Goal: Task Accomplishment & Management: Manage account settings

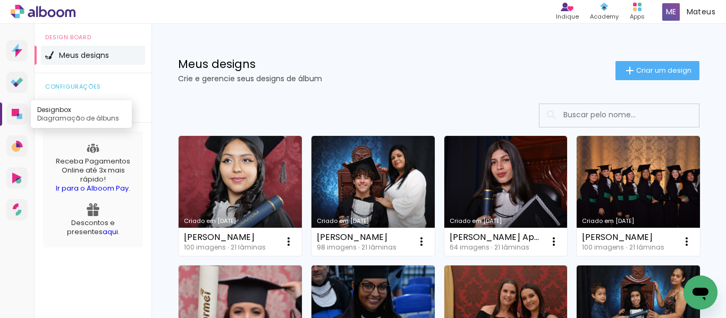
click at [17, 113] on icon at bounding box center [15, 112] width 7 height 7
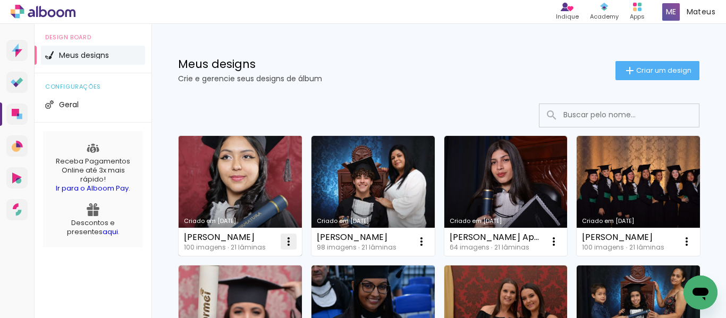
click at [288, 243] on iron-icon at bounding box center [288, 241] width 13 height 13
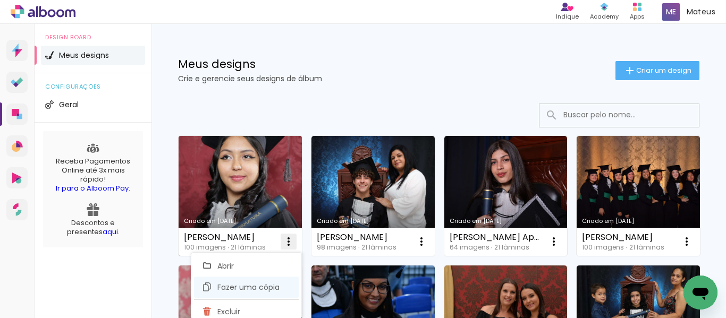
click at [239, 285] on span "Fazer uma cópia" at bounding box center [248, 287] width 62 height 7
type input "Cópia de Julia Felico Rocha"
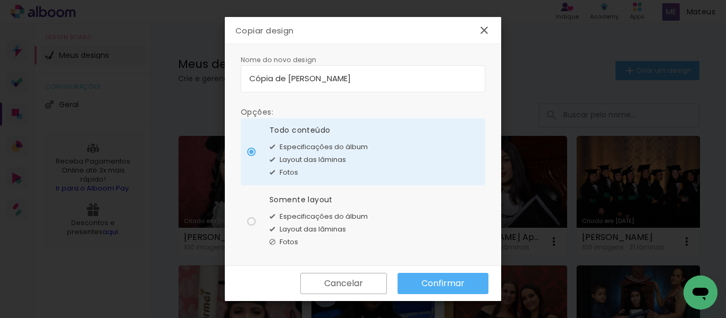
drag, startPoint x: 373, startPoint y: 79, endPoint x: 214, endPoint y: 76, distance: 159.4
click at [214, 76] on body "link( href="../../bower_components/polymer/polymer.html" rel="import" ) picture…" at bounding box center [363, 159] width 726 height 318
type input "[PERSON_NAME]"
type paper-input "[PERSON_NAME]"
click at [256, 220] on paper-radio-button "Somente layout Especificações do álbum Layout das lâminas Fotos" at bounding box center [363, 221] width 244 height 67
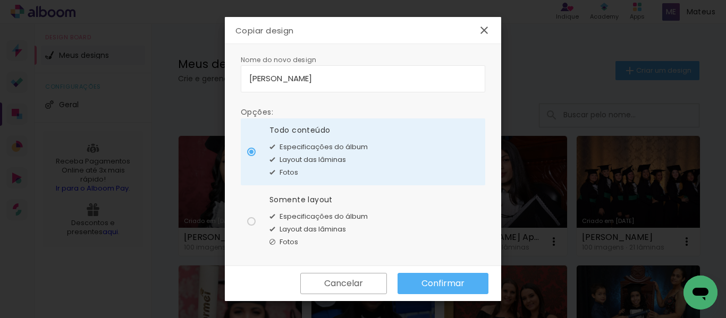
type paper-radio-button "on"
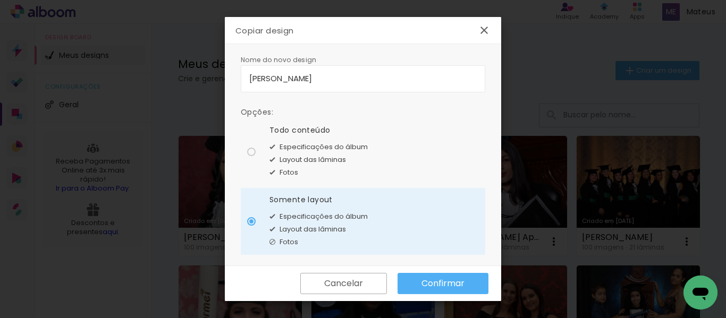
click at [0, 0] on slot "Confirmar" at bounding box center [0, 0] width 0 height 0
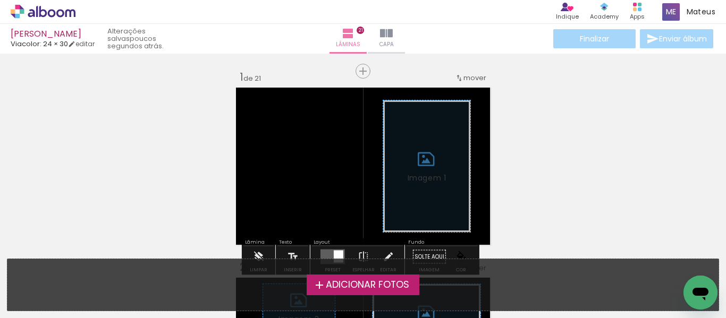
click at [356, 276] on label "Adicionar Fotos" at bounding box center [363, 285] width 113 height 20
click at [0, 0] on input "file" at bounding box center [0, 0] width 0 height 0
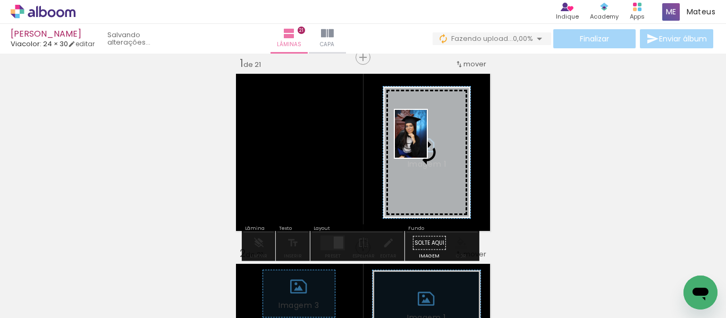
drag, startPoint x: 112, startPoint y: 280, endPoint x: 427, endPoint y: 143, distance: 342.8
click at [427, 143] on quentale-workspace at bounding box center [363, 159] width 726 height 318
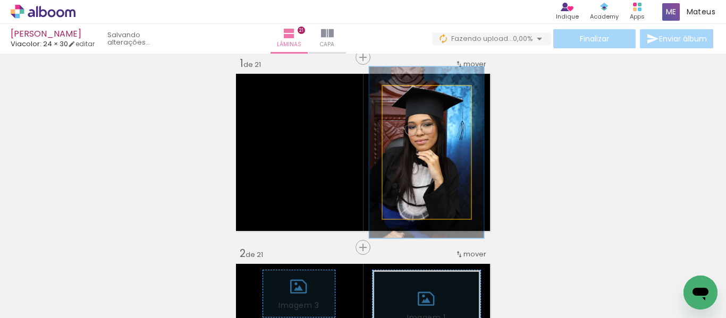
drag, startPoint x: 405, startPoint y: 98, endPoint x: 415, endPoint y: 100, distance: 10.7
type paper-slider "129"
click at [415, 100] on div at bounding box center [418, 97] width 10 height 10
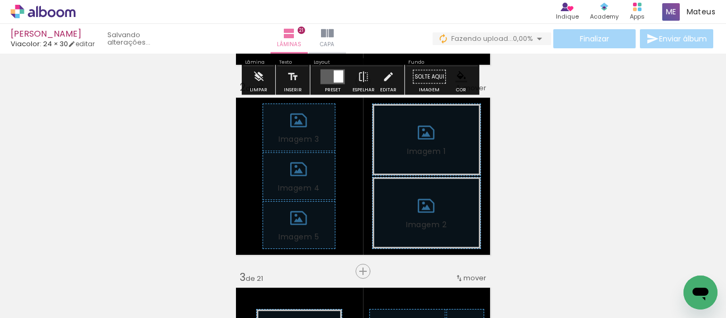
scroll to position [226, 0]
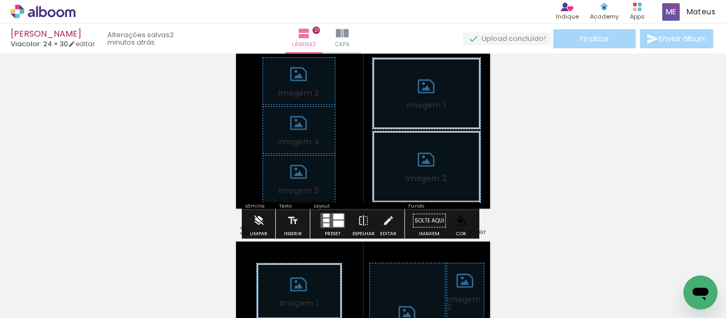
click at [254, 223] on iron-icon at bounding box center [258, 220] width 12 height 21
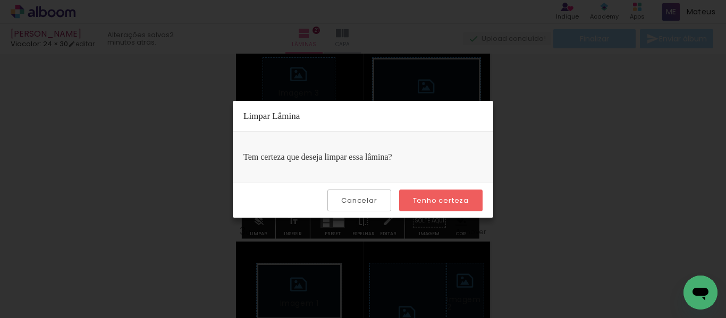
click at [432, 195] on paper-button "Tenho certeza" at bounding box center [440, 201] width 83 height 22
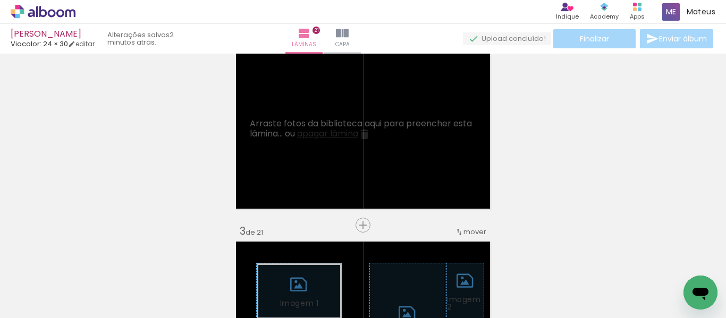
click at [57, 286] on iron-icon at bounding box center [54, 286] width 8 height 8
click at [0, 0] on slot "Não utilizadas" at bounding box center [0, 0] width 0 height 0
type input "Não utilizadas"
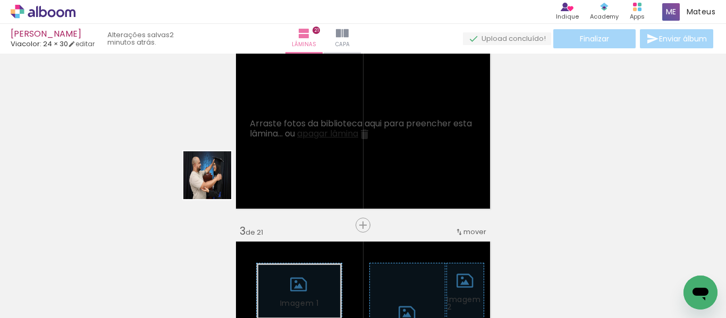
drag, startPoint x: 123, startPoint y: 287, endPoint x: 317, endPoint y: 123, distance: 254.8
click at [317, 123] on quentale-workspace at bounding box center [363, 159] width 726 height 318
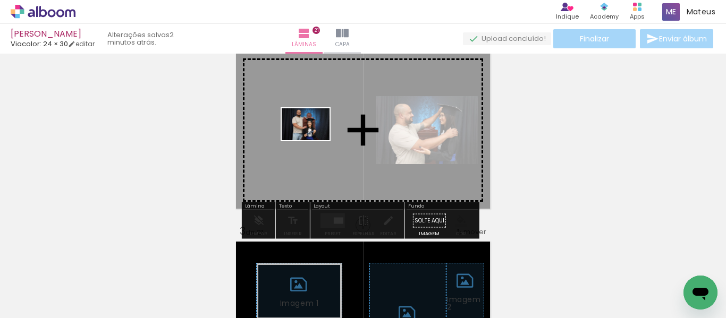
drag, startPoint x: 120, startPoint y: 283, endPoint x: 321, endPoint y: 137, distance: 249.1
click at [321, 137] on quentale-workspace at bounding box center [363, 159] width 726 height 318
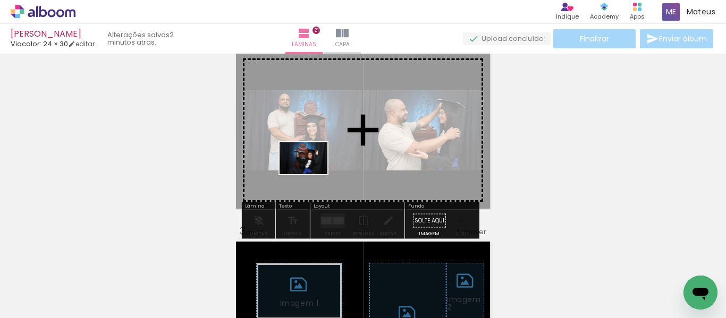
drag, startPoint x: 105, startPoint y: 295, endPoint x: 311, endPoint y: 182, distance: 235.6
click at [343, 163] on quentale-workspace at bounding box center [363, 159] width 726 height 318
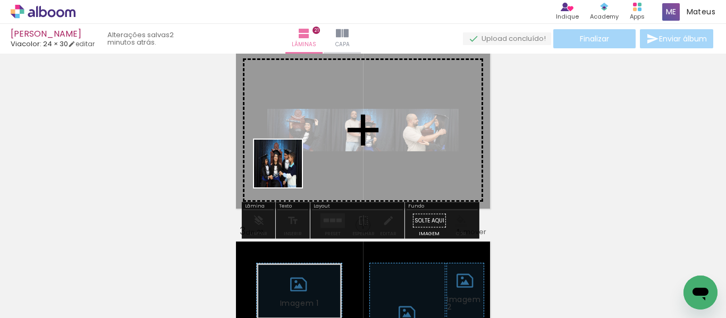
drag, startPoint x: 164, startPoint y: 293, endPoint x: 291, endPoint y: 167, distance: 178.8
click at [291, 167] on quentale-workspace at bounding box center [363, 159] width 726 height 318
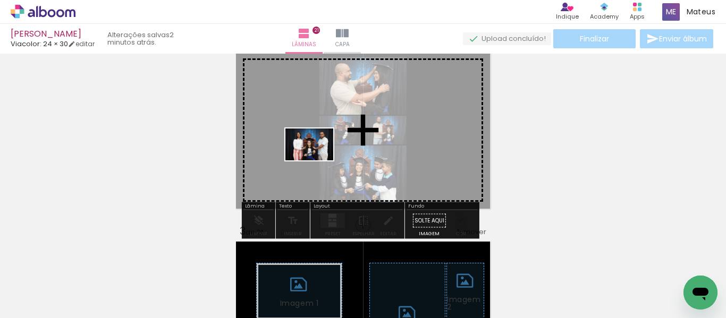
drag, startPoint x: 123, startPoint y: 283, endPoint x: 137, endPoint y: 268, distance: 19.9
click at [321, 158] on quentale-workspace at bounding box center [363, 159] width 726 height 318
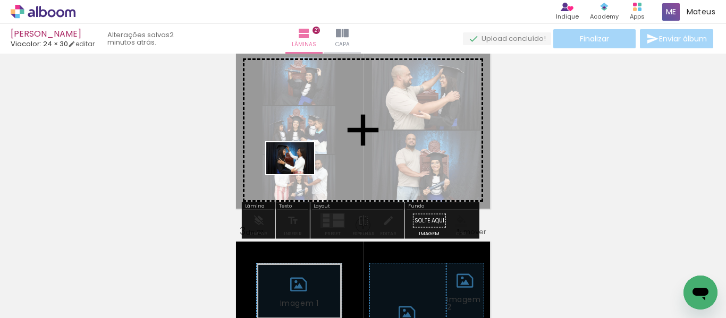
drag, startPoint x: 112, startPoint y: 292, endPoint x: 304, endPoint y: 169, distance: 227.9
click at [302, 172] on quentale-workspace at bounding box center [363, 159] width 726 height 318
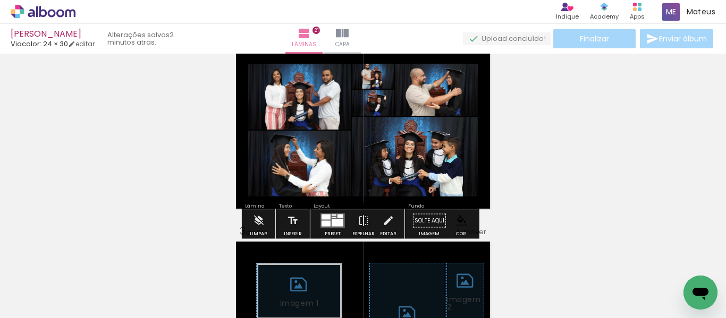
click at [333, 221] on div at bounding box center [337, 222] width 12 height 7
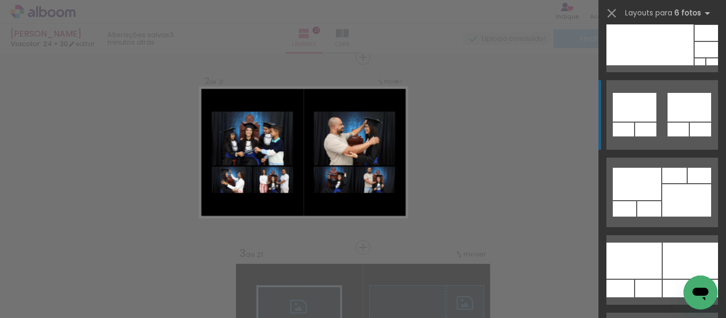
scroll to position [744, 0]
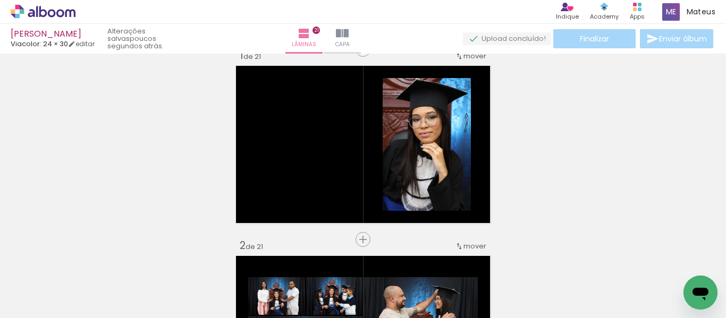
scroll to position [0, 0]
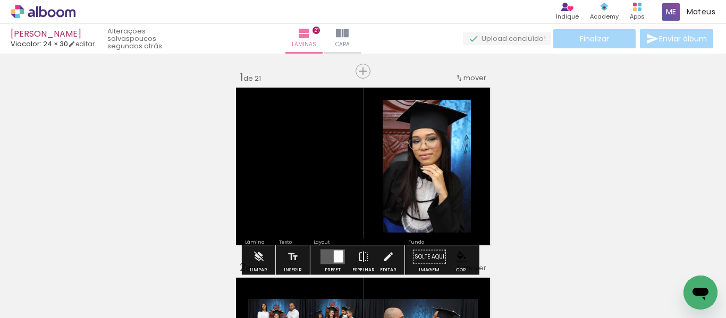
click at [413, 181] on paper-item at bounding box center [416, 181] width 19 height 7
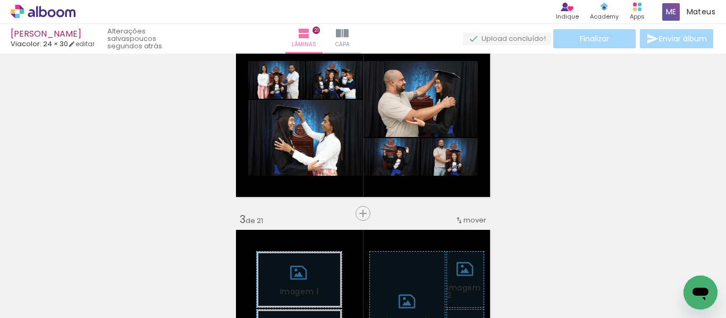
scroll to position [266, 0]
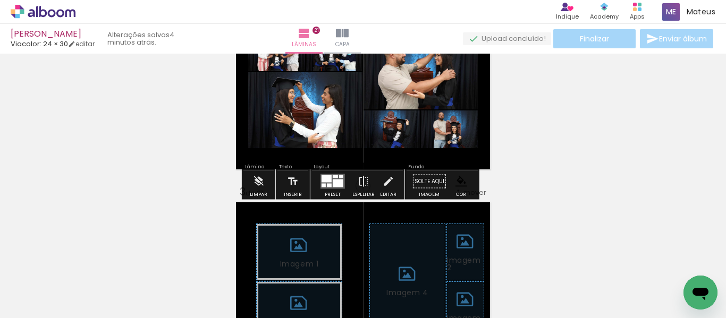
click at [32, 302] on span "Adicionar Fotos" at bounding box center [38, 304] width 32 height 12
click at [0, 0] on input "file" at bounding box center [0, 0] width 0 height 0
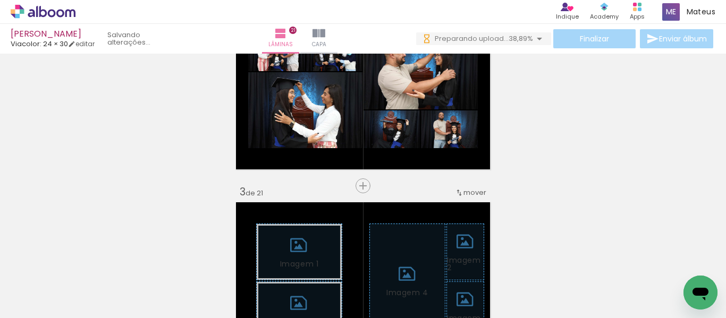
scroll to position [0, 0]
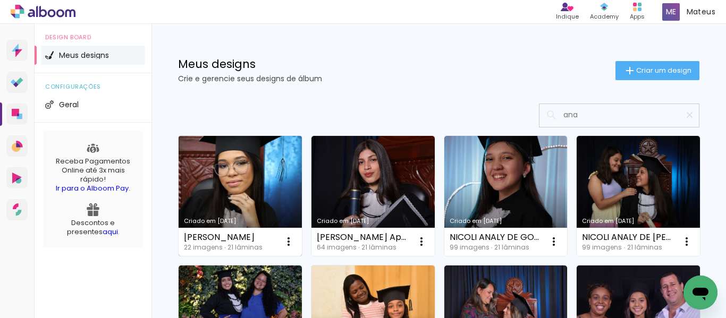
type input "ana"
type paper-input "ana"
click at [236, 187] on link "Criado em [DATE]" at bounding box center [239, 196] width 123 height 120
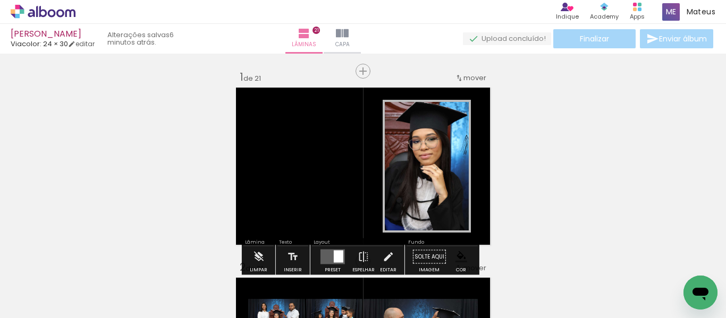
click at [56, 285] on iron-icon at bounding box center [54, 286] width 8 height 8
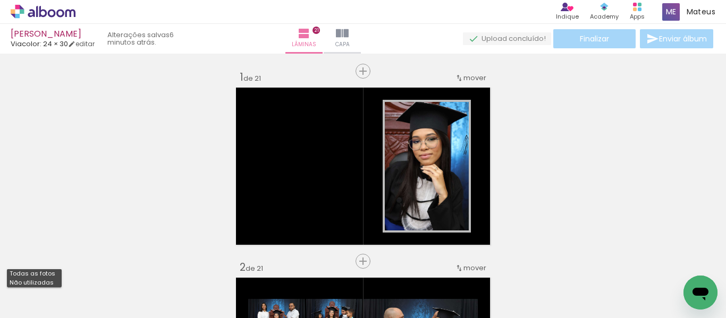
click at [0, 0] on slot "Não utilizadas" at bounding box center [0, 0] width 0 height 0
type input "Não utilizadas"
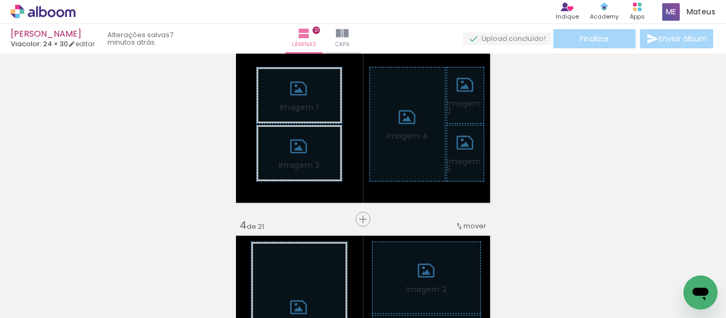
scroll to position [425, 0]
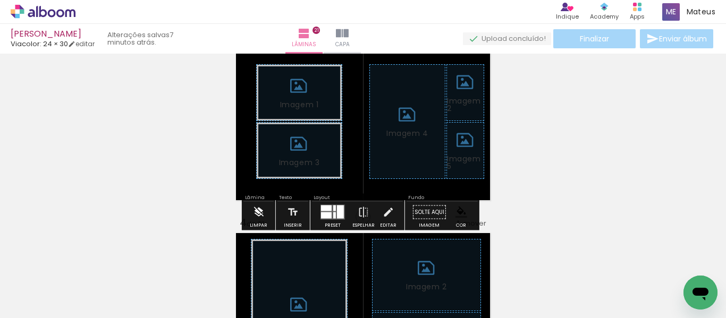
click at [256, 211] on iron-icon at bounding box center [258, 212] width 12 height 21
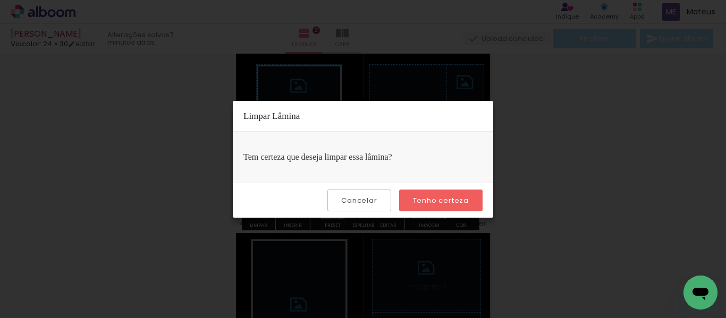
click at [413, 199] on paper-button "Tenho certeza" at bounding box center [440, 201] width 83 height 22
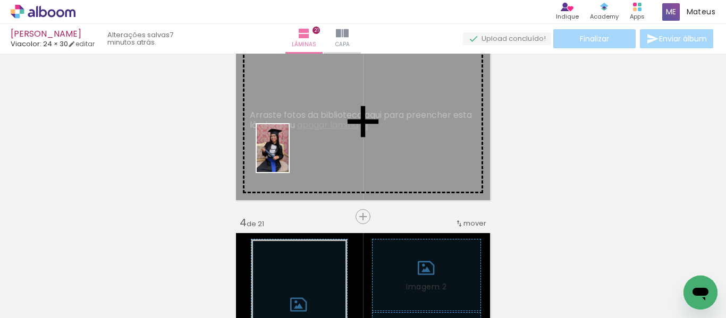
drag, startPoint x: 176, startPoint y: 278, endPoint x: 292, endPoint y: 146, distance: 175.9
click at [291, 146] on quentale-workspace at bounding box center [363, 159] width 726 height 318
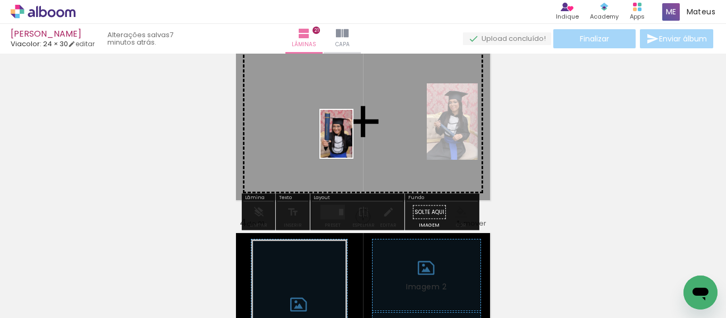
drag, startPoint x: 418, startPoint y: 291, endPoint x: 352, endPoint y: 142, distance: 162.7
click at [352, 142] on quentale-workspace at bounding box center [363, 159] width 726 height 318
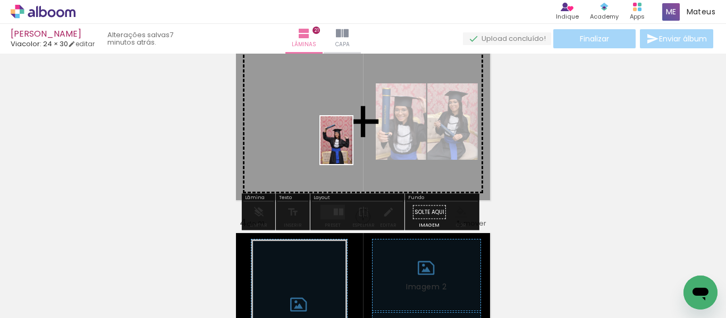
drag, startPoint x: 637, startPoint y: 288, endPoint x: 314, endPoint y: 135, distance: 356.7
click at [314, 135] on quentale-workspace at bounding box center [363, 159] width 726 height 318
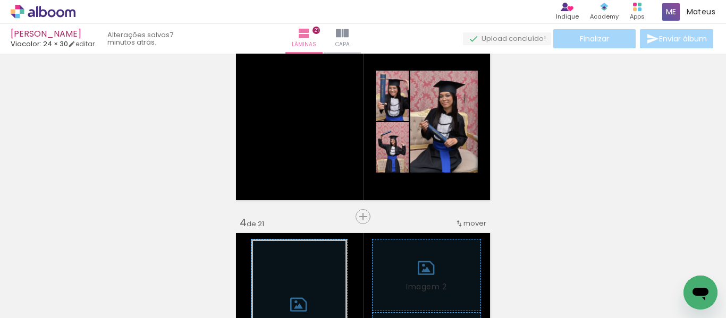
scroll to position [0, 0]
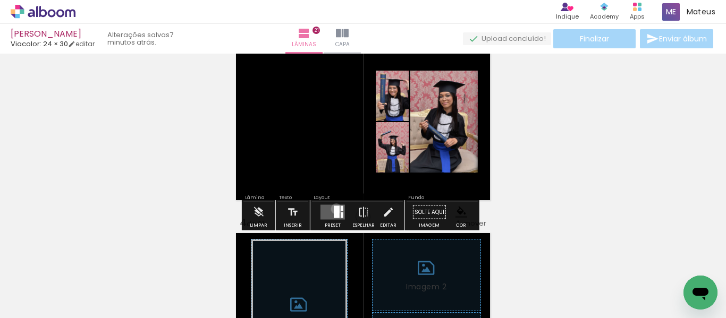
click at [334, 209] on div at bounding box center [337, 212] width 6 height 12
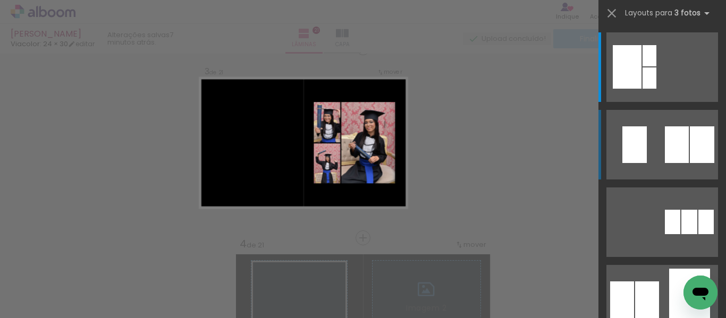
scroll to position [394, 0]
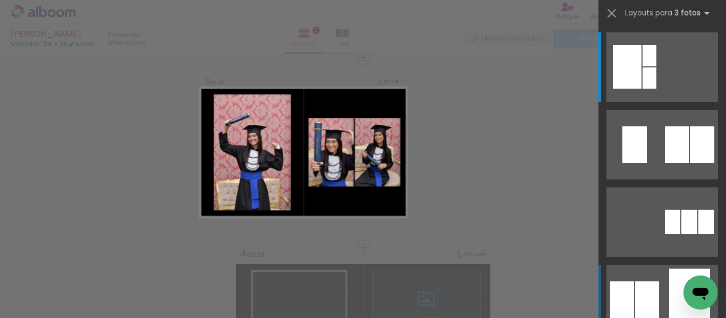
click at [643, 66] on div at bounding box center [649, 55] width 14 height 21
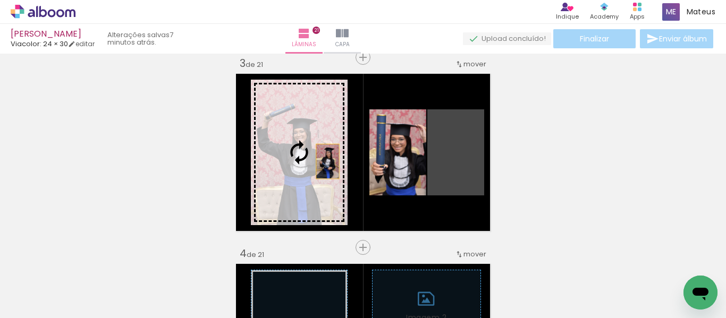
drag, startPoint x: 454, startPoint y: 175, endPoint x: 307, endPoint y: 157, distance: 148.8
click at [0, 0] on slot at bounding box center [0, 0] width 0 height 0
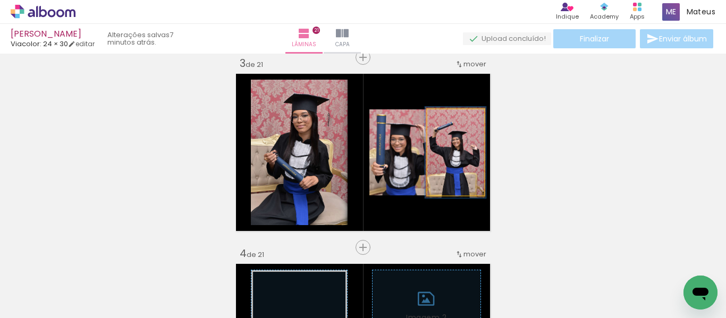
type paper-slider "106"
click at [445, 120] on div at bounding box center [450, 121] width 10 height 10
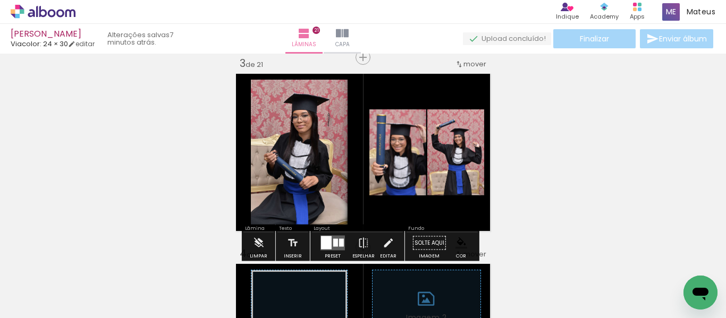
click at [257, 164] on paper-item at bounding box center [263, 161] width 19 height 7
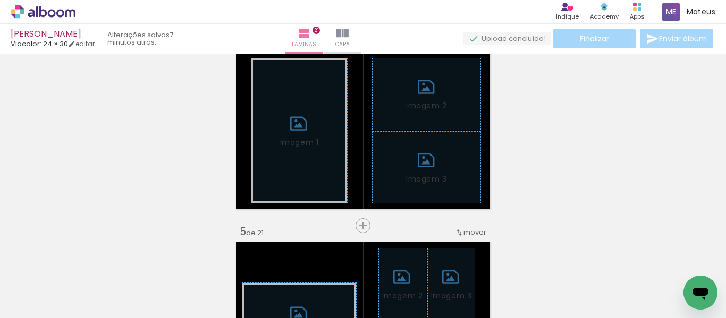
scroll to position [607, 0]
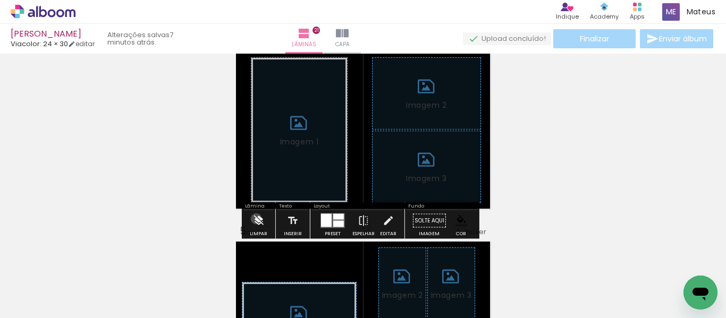
click at [256, 219] on iron-icon at bounding box center [258, 220] width 12 height 21
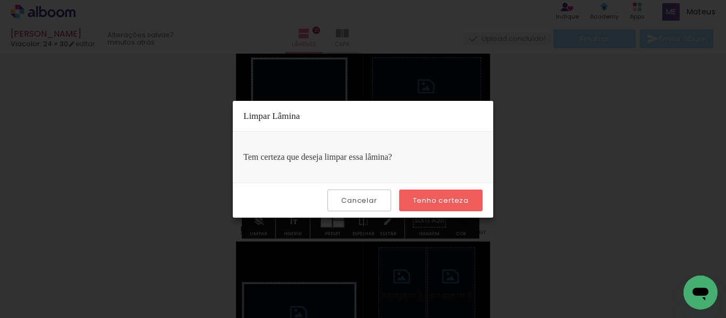
click at [432, 193] on paper-button "Tenho certeza" at bounding box center [440, 201] width 83 height 22
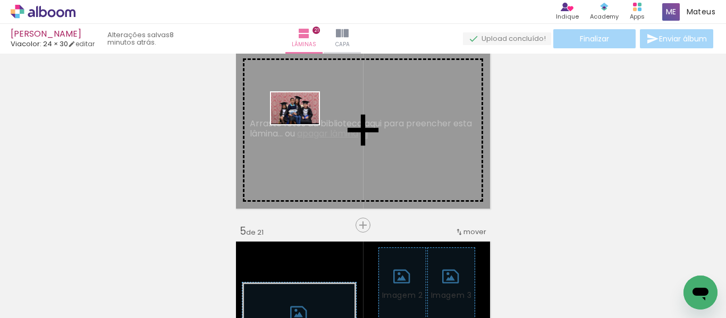
drag, startPoint x: 234, startPoint y: 287, endPoint x: 303, endPoint y: 124, distance: 176.9
click at [303, 124] on quentale-workspace at bounding box center [363, 159] width 726 height 318
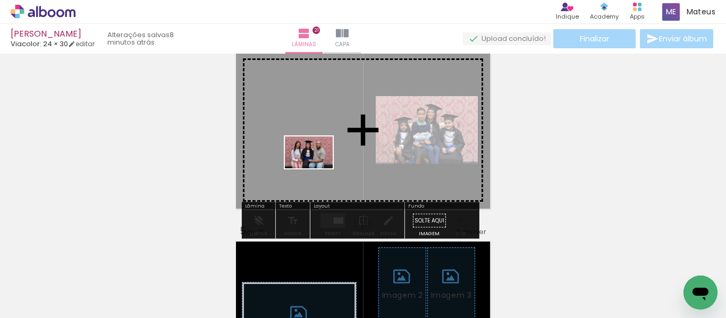
drag, startPoint x: 170, startPoint y: 283, endPoint x: 317, endPoint y: 166, distance: 187.8
click at [317, 166] on quentale-workspace at bounding box center [363, 159] width 726 height 318
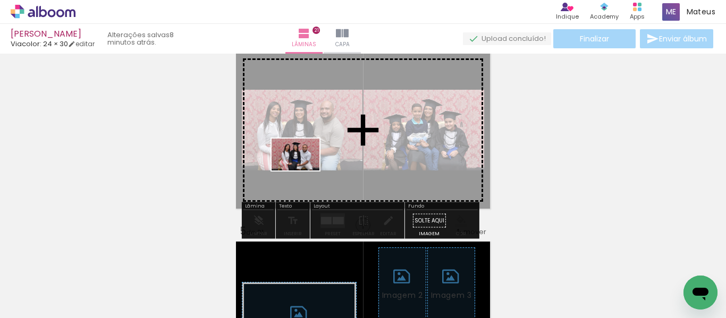
drag, startPoint x: 222, startPoint y: 281, endPoint x: 309, endPoint y: 159, distance: 149.3
click at [308, 160] on quentale-workspace at bounding box center [363, 159] width 726 height 318
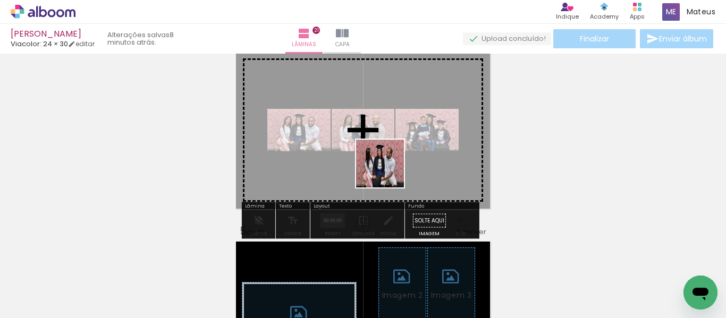
drag, startPoint x: 532, startPoint y: 279, endPoint x: 364, endPoint y: 159, distance: 206.4
click at [364, 159] on quentale-workspace at bounding box center [363, 159] width 726 height 318
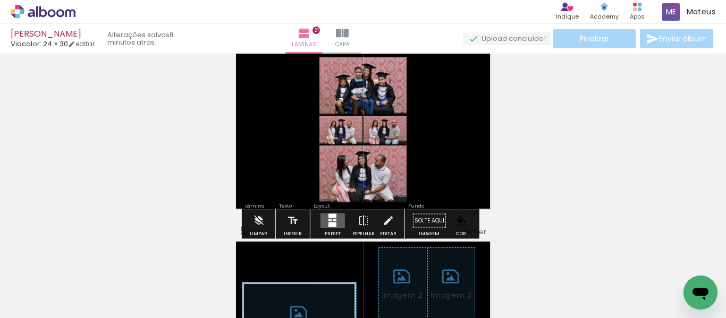
click at [328, 223] on div at bounding box center [332, 225] width 8 height 5
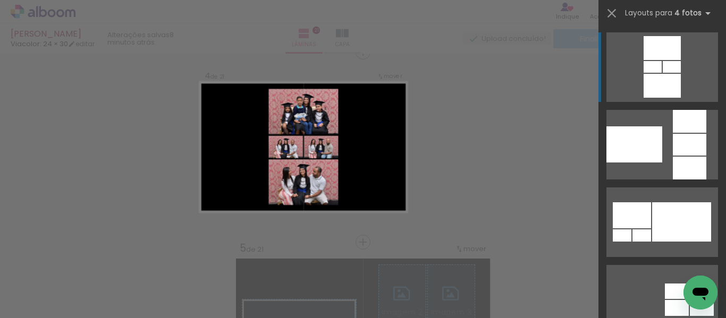
scroll to position [584, 0]
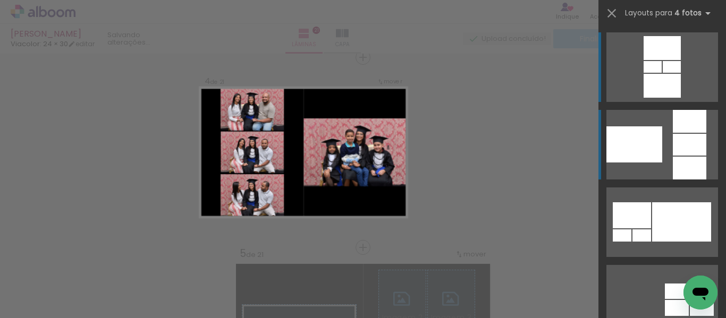
click at [637, 154] on div at bounding box center [634, 144] width 56 height 36
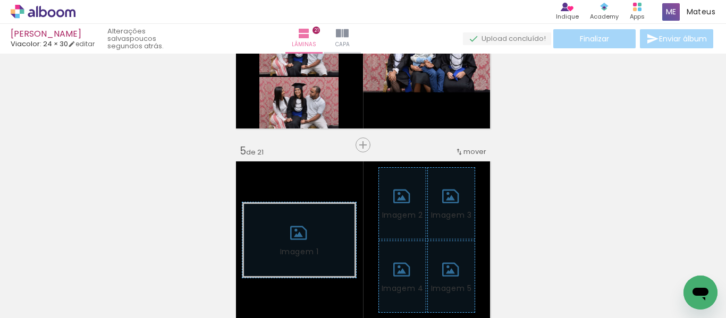
scroll to position [637, 0]
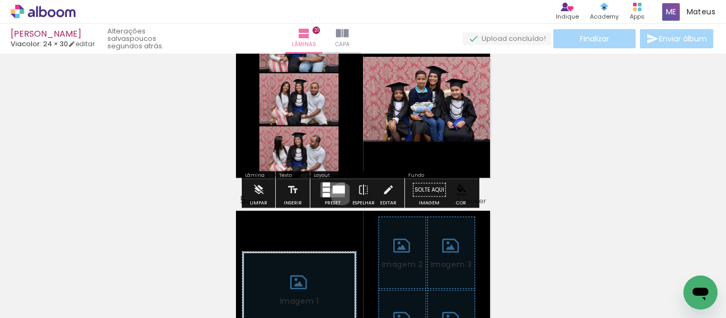
click at [339, 194] on quentale-layouter at bounding box center [332, 190] width 24 height 15
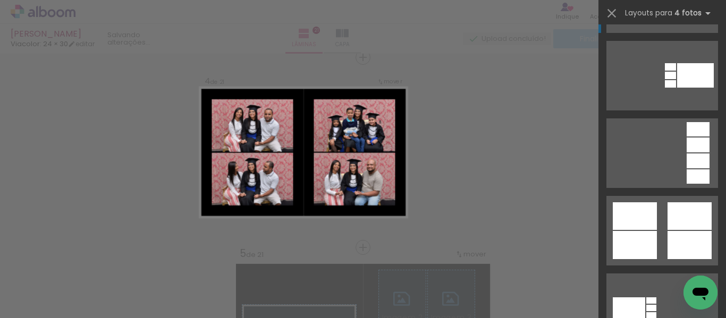
scroll to position [556, 0]
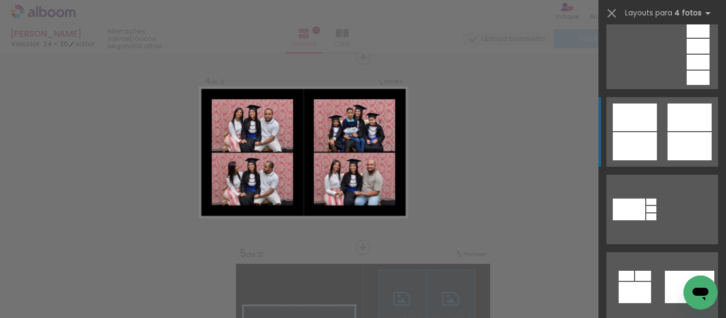
click at [673, 148] on div at bounding box center [689, 146] width 44 height 28
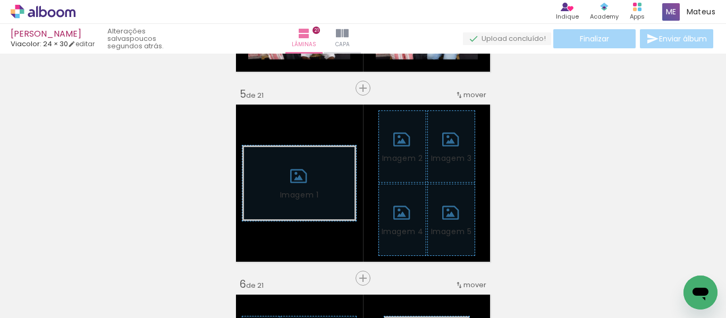
scroll to position [797, 0]
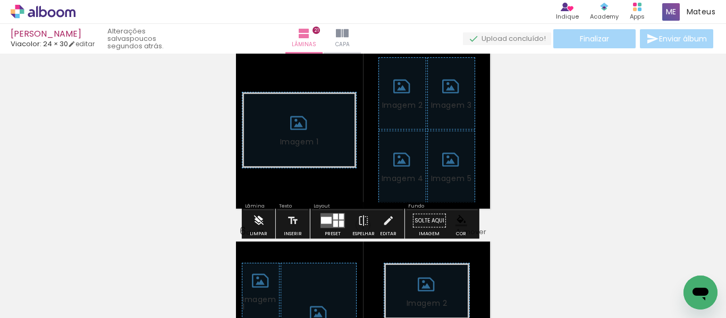
click at [256, 218] on iron-icon at bounding box center [258, 220] width 12 height 21
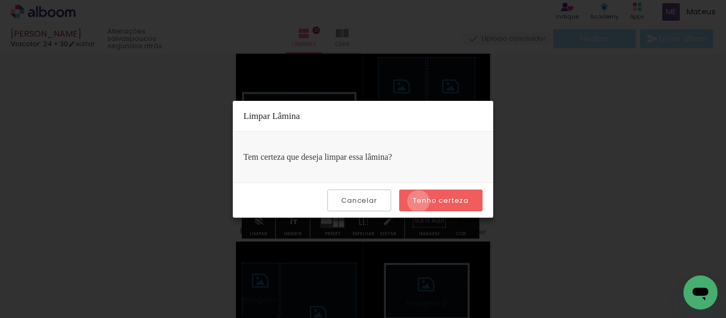
click at [0, 0] on slot "Tenho certeza" at bounding box center [0, 0] width 0 height 0
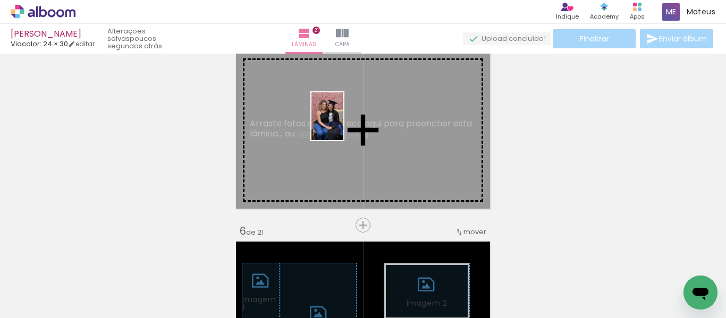
drag, startPoint x: 111, startPoint y: 284, endPoint x: 280, endPoint y: 149, distance: 215.9
click at [280, 149] on quentale-workspace at bounding box center [363, 159] width 726 height 318
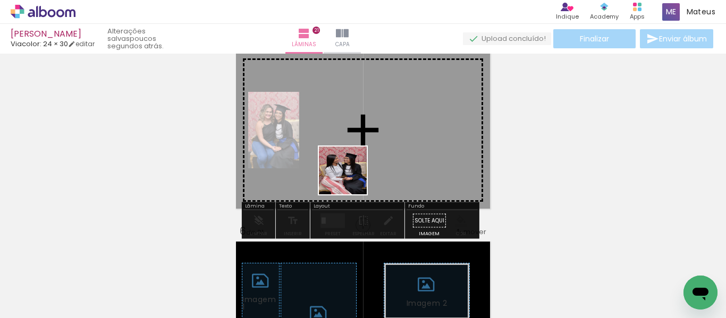
drag, startPoint x: 107, startPoint y: 286, endPoint x: 350, endPoint y: 177, distance: 266.5
click at [351, 177] on quentale-workspace at bounding box center [363, 159] width 726 height 318
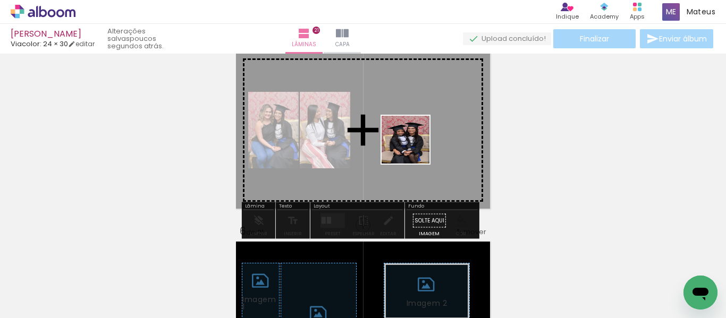
drag, startPoint x: 233, startPoint y: 276, endPoint x: 414, endPoint y: 148, distance: 221.4
click at [414, 148] on quentale-workspace at bounding box center [363, 159] width 726 height 318
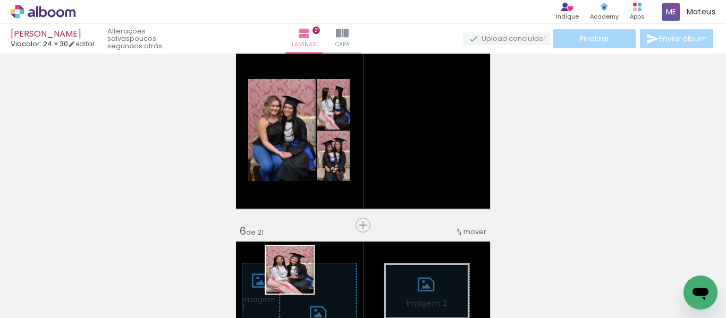
drag, startPoint x: 288, startPoint y: 279, endPoint x: 390, endPoint y: 181, distance: 142.0
click at [390, 181] on quentale-workspace at bounding box center [363, 159] width 726 height 318
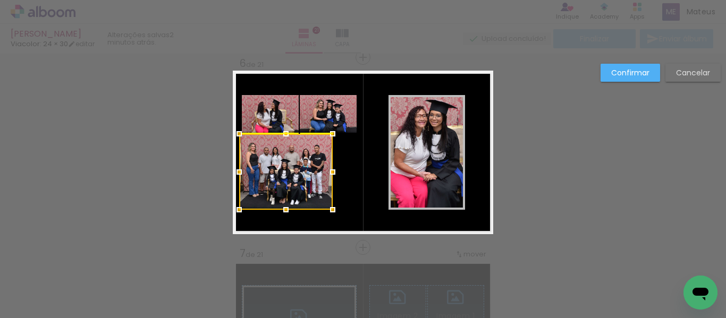
scroll to position [372, 0]
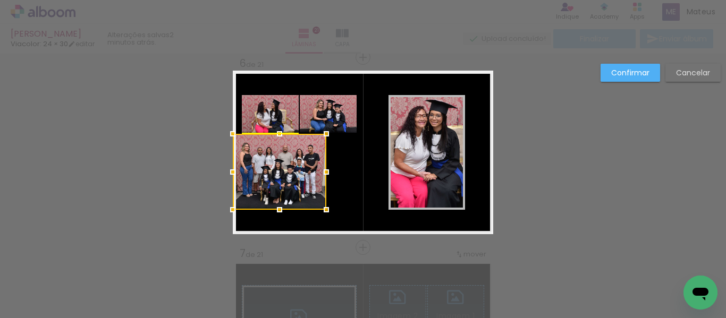
click at [288, 176] on div at bounding box center [279, 172] width 93 height 76
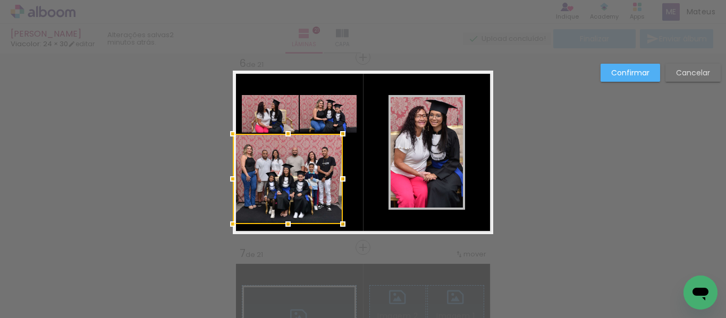
drag, startPoint x: 323, startPoint y: 211, endPoint x: 332, endPoint y: 219, distance: 12.0
click at [332, 219] on div at bounding box center [342, 224] width 21 height 21
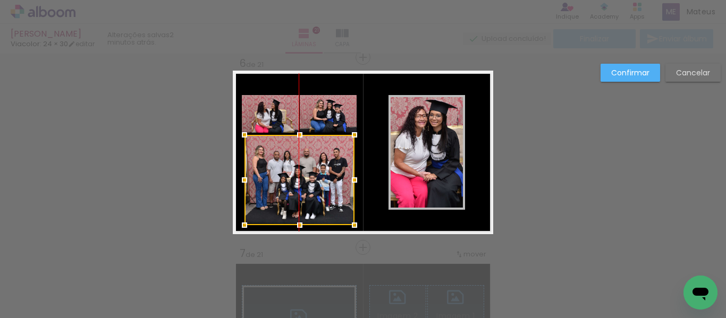
drag, startPoint x: 286, startPoint y: 181, endPoint x: 298, endPoint y: 182, distance: 11.7
click at [298, 182] on div at bounding box center [299, 180] width 110 height 90
click at [0, 0] on slot "Confirmar" at bounding box center [0, 0] width 0 height 0
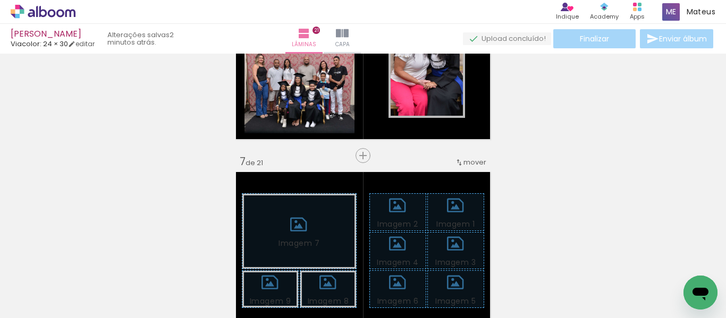
scroll to position [1071, 0]
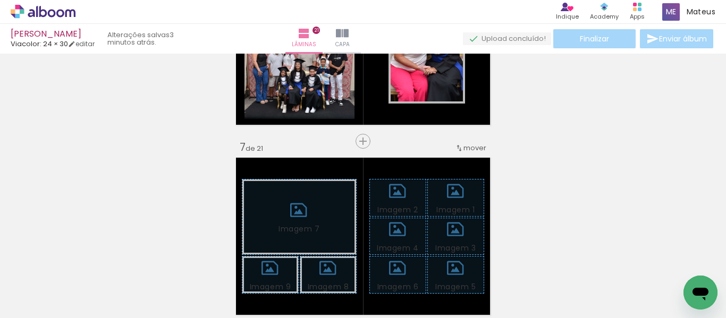
click at [34, 307] on span "Adicionar Fotos" at bounding box center [38, 313] width 32 height 12
click at [0, 0] on input "file" at bounding box center [0, 0] width 0 height 0
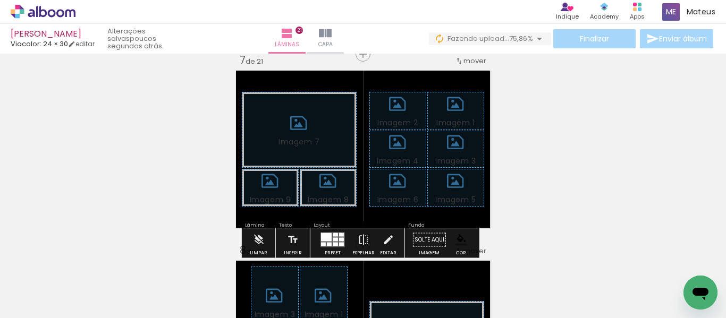
scroll to position [1177, 0]
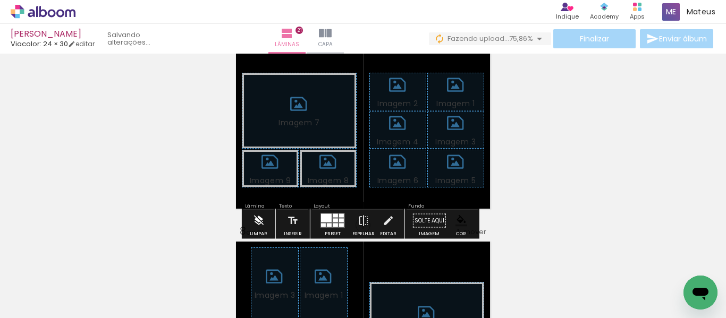
click at [261, 220] on iron-icon at bounding box center [258, 220] width 12 height 21
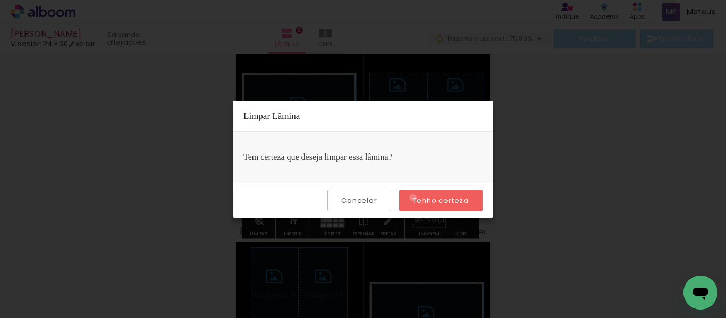
click at [0, 0] on slot "Tenho certeza" at bounding box center [0, 0] width 0 height 0
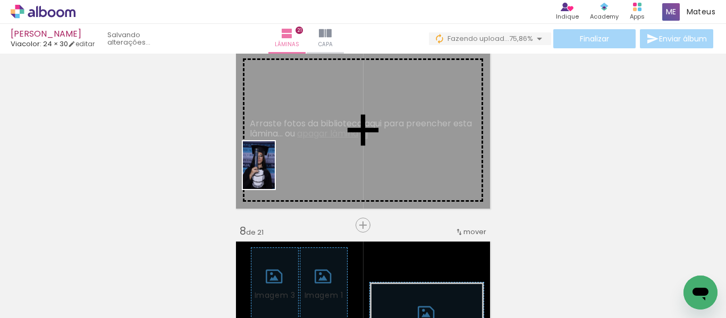
drag, startPoint x: 115, startPoint y: 291, endPoint x: 286, endPoint y: 176, distance: 206.3
click at [285, 161] on quentale-workspace at bounding box center [363, 159] width 726 height 318
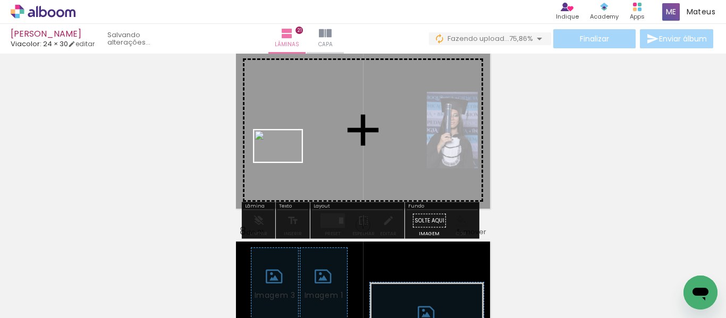
drag, startPoint x: 115, startPoint y: 289, endPoint x: 297, endPoint y: 219, distance: 194.7
click at [286, 162] on quentale-workspace at bounding box center [363, 159] width 726 height 318
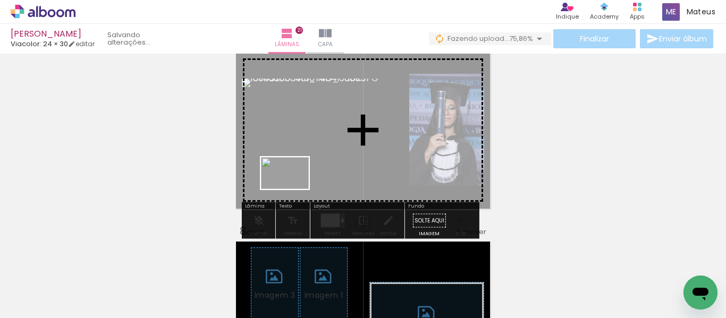
drag, startPoint x: 113, startPoint y: 278, endPoint x: 295, endPoint y: 186, distance: 203.4
click at [295, 186] on quentale-workspace at bounding box center [363, 159] width 726 height 318
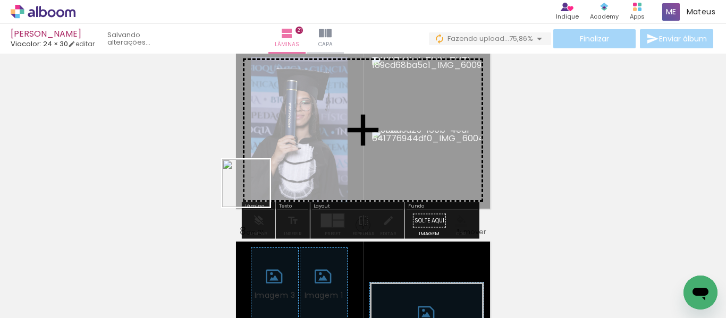
drag, startPoint x: 121, startPoint y: 291, endPoint x: 275, endPoint y: 168, distance: 197.7
click at [275, 168] on quentale-workspace at bounding box center [363, 159] width 726 height 318
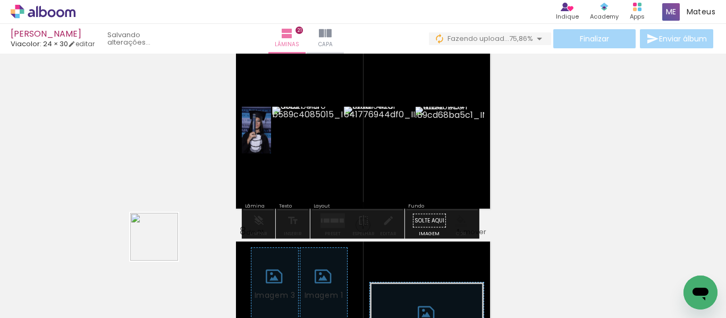
drag, startPoint x: 122, startPoint y: 277, endPoint x: 313, endPoint y: 147, distance: 232.1
click at [313, 147] on quentale-workspace at bounding box center [363, 159] width 726 height 318
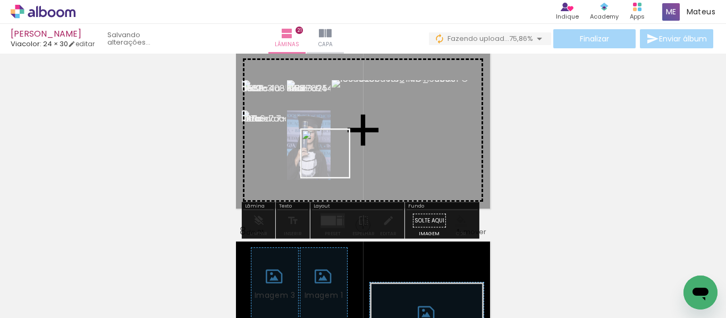
drag, startPoint x: 118, startPoint y: 294, endPoint x: 156, endPoint y: 292, distance: 38.3
click at [335, 159] on quentale-workspace at bounding box center [363, 159] width 726 height 318
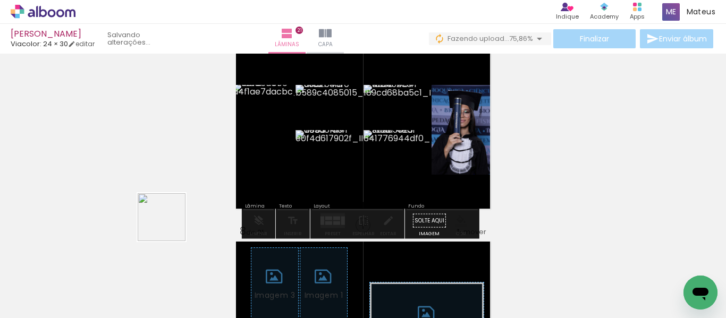
drag, startPoint x: 121, startPoint y: 302, endPoint x: 276, endPoint y: 163, distance: 208.8
click at [270, 165] on quentale-workspace at bounding box center [363, 159] width 726 height 318
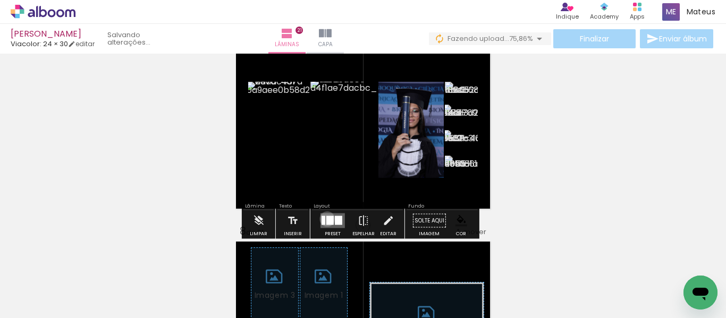
click at [326, 219] on div at bounding box center [329, 220] width 7 height 9
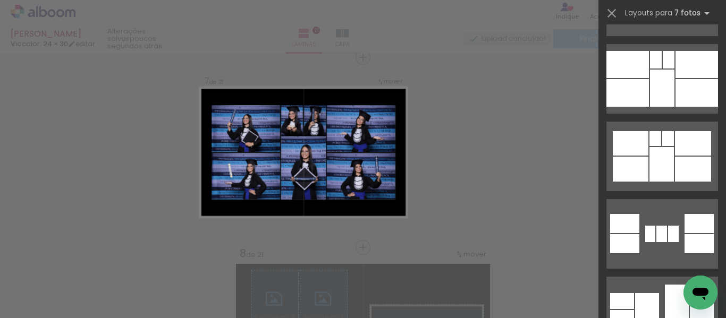
scroll to position [1434, 0]
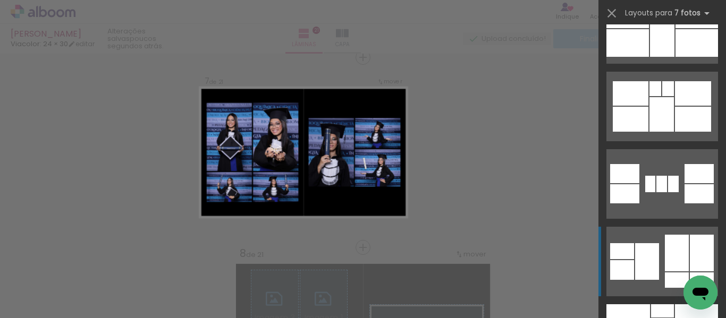
click at [657, 64] on quentale-layouter at bounding box center [662, 29] width 112 height 70
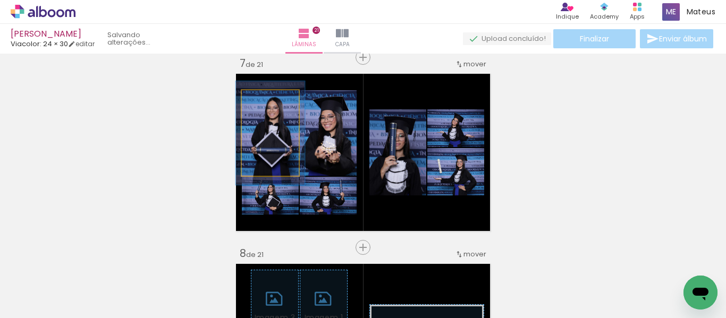
type paper-slider "122"
click at [262, 100] on div at bounding box center [268, 101] width 17 height 17
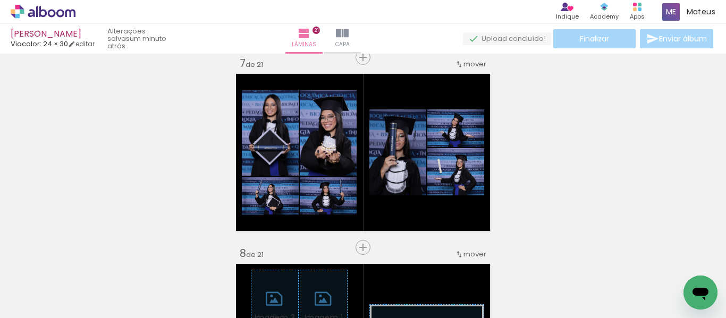
click at [32, 307] on span "Adicionar Fotos" at bounding box center [38, 313] width 32 height 12
click at [0, 0] on input "file" at bounding box center [0, 0] width 0 height 0
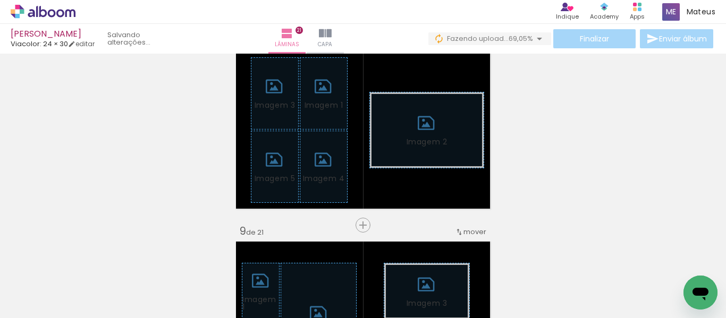
scroll to position [0, 0]
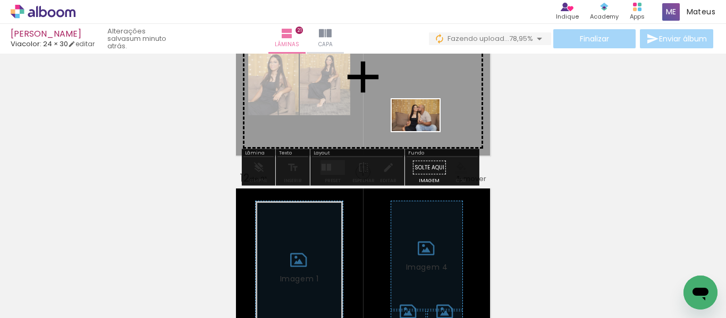
drag, startPoint x: 348, startPoint y: 282, endPoint x: 423, endPoint y: 131, distance: 168.2
click at [423, 131] on quentale-workspace at bounding box center [363, 159] width 726 height 318
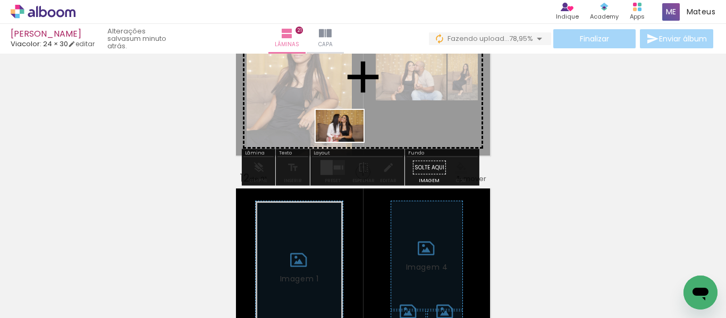
drag, startPoint x: 346, startPoint y: 283, endPoint x: 349, endPoint y: 133, distance: 149.3
click at [349, 133] on quentale-workspace at bounding box center [363, 159] width 726 height 318
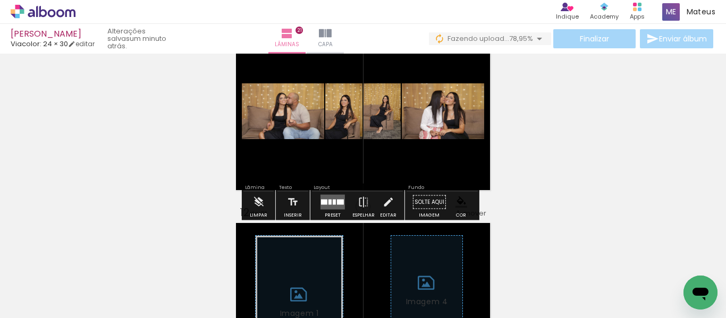
scroll to position [1938, 0]
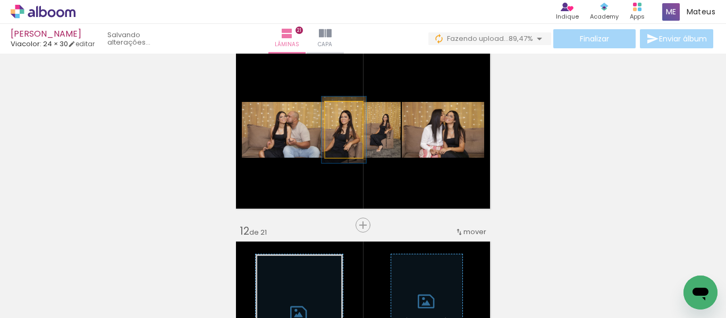
type paper-slider "125"
click at [340, 113] on div at bounding box center [345, 113] width 10 height 10
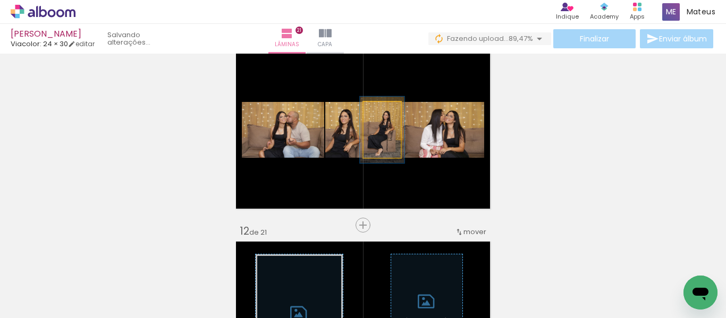
type paper-slider "121"
click at [378, 112] on div at bounding box center [383, 113] width 10 height 10
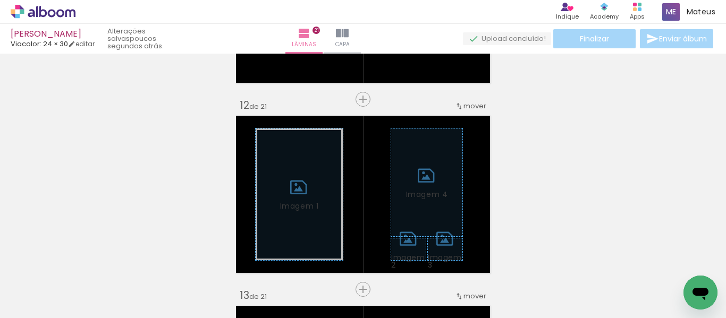
scroll to position [2097, 0]
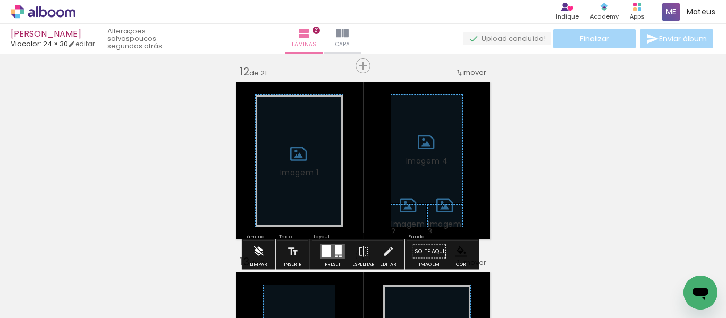
click at [261, 249] on iron-icon at bounding box center [258, 251] width 12 height 21
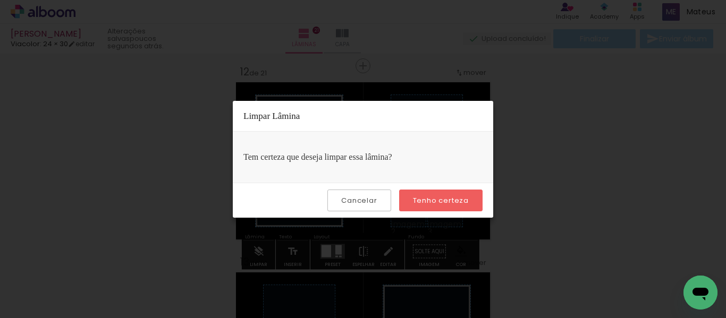
click at [0, 0] on slot "Tenho certeza" at bounding box center [0, 0] width 0 height 0
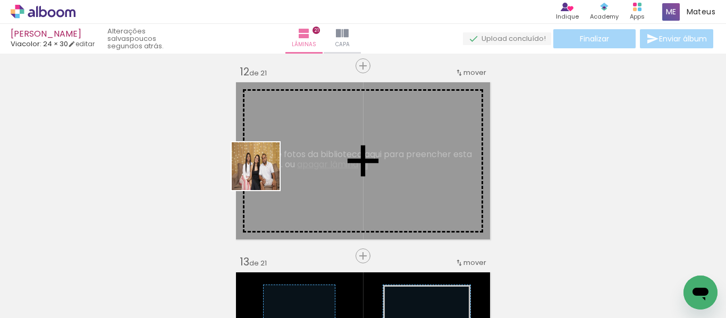
drag, startPoint x: 236, startPoint y: 285, endPoint x: 266, endPoint y: 160, distance: 127.9
click at [266, 160] on quentale-workspace at bounding box center [363, 159] width 726 height 318
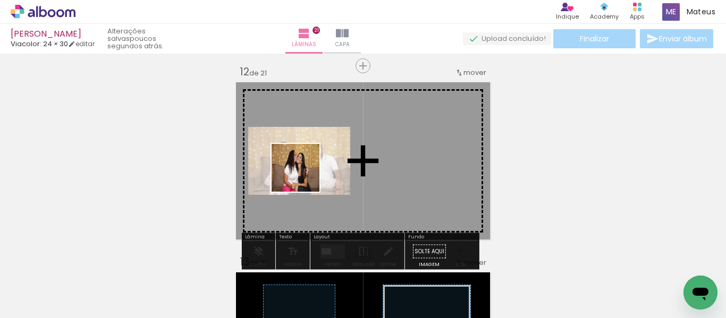
drag, startPoint x: 239, startPoint y: 282, endPoint x: 307, endPoint y: 165, distance: 134.9
click at [307, 166] on quentale-workspace at bounding box center [363, 159] width 726 height 318
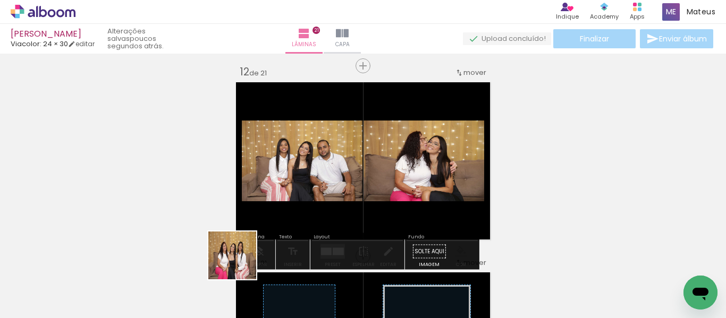
drag, startPoint x: 234, startPoint y: 273, endPoint x: 294, endPoint y: 172, distance: 117.4
click at [294, 173] on quentale-workspace at bounding box center [363, 159] width 726 height 318
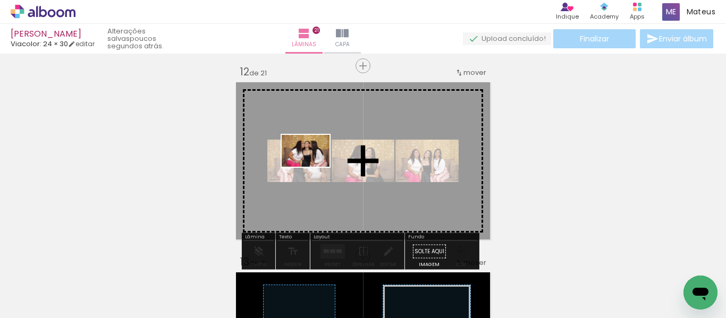
drag, startPoint x: 232, startPoint y: 294, endPoint x: 313, endPoint y: 167, distance: 151.0
click at [313, 167] on quentale-workspace at bounding box center [363, 159] width 726 height 318
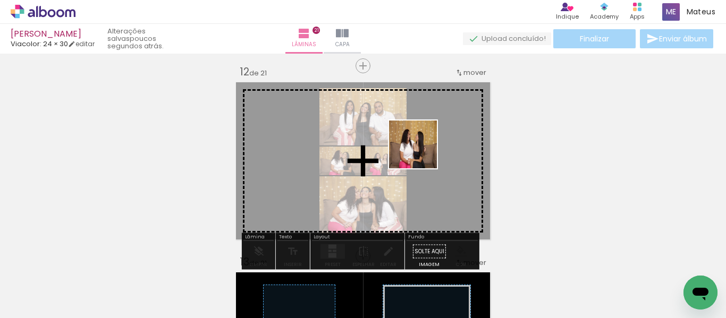
drag, startPoint x: 512, startPoint y: 290, endPoint x: 419, endPoint y: 152, distance: 166.0
click at [419, 152] on quentale-workspace at bounding box center [363, 159] width 726 height 318
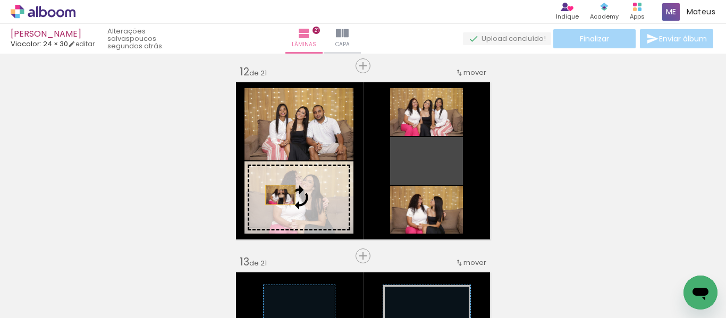
drag, startPoint x: 439, startPoint y: 171, endPoint x: 278, endPoint y: 195, distance: 162.2
click at [0, 0] on slot at bounding box center [0, 0] width 0 height 0
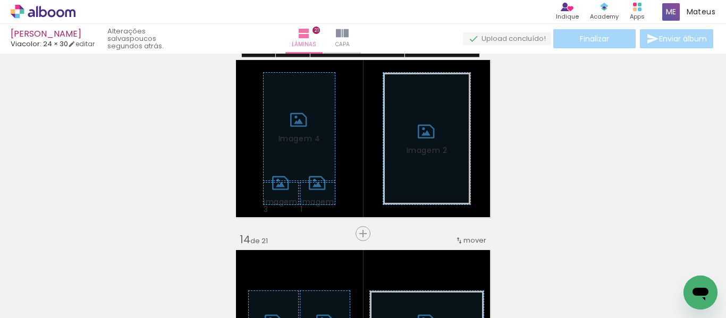
scroll to position [2363, 0]
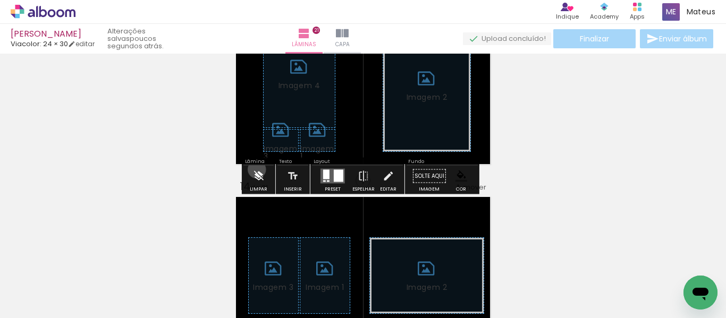
click at [257, 169] on iron-icon at bounding box center [258, 176] width 12 height 21
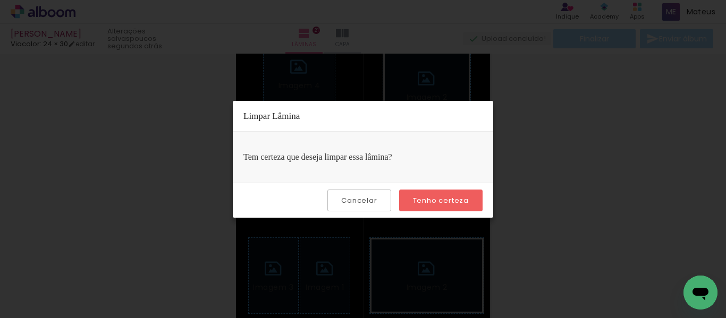
click at [0, 0] on slot "Tenho certeza" at bounding box center [0, 0] width 0 height 0
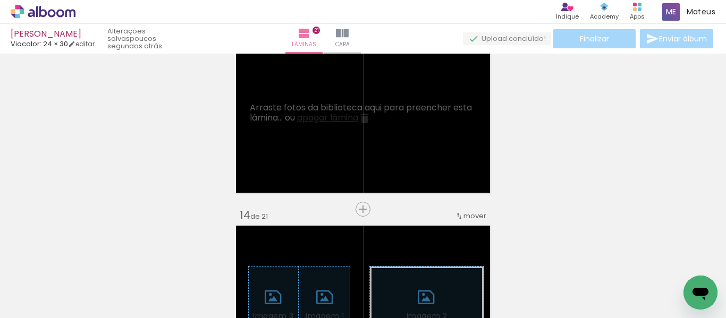
scroll to position [2310, 0]
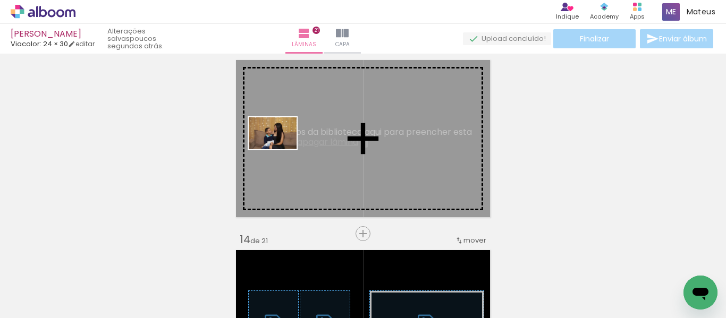
drag, startPoint x: 182, startPoint y: 286, endPoint x: 265, endPoint y: 202, distance: 117.9
click at [280, 149] on quentale-workspace at bounding box center [363, 159] width 726 height 318
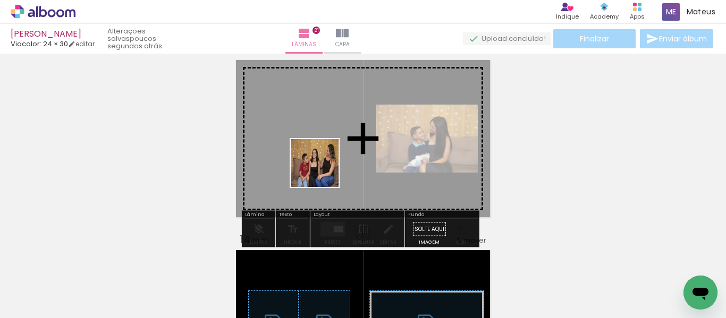
drag, startPoint x: 173, startPoint y: 282, endPoint x: 273, endPoint y: 228, distance: 113.6
click at [322, 168] on quentale-workspace at bounding box center [363, 159] width 726 height 318
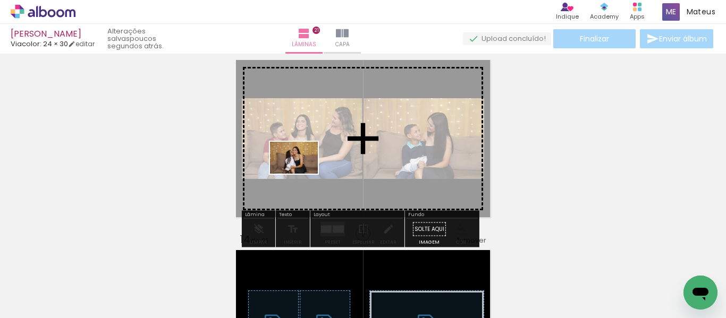
drag, startPoint x: 183, startPoint y: 279, endPoint x: 280, endPoint y: 194, distance: 129.5
click at [302, 173] on quentale-workspace at bounding box center [363, 159] width 726 height 318
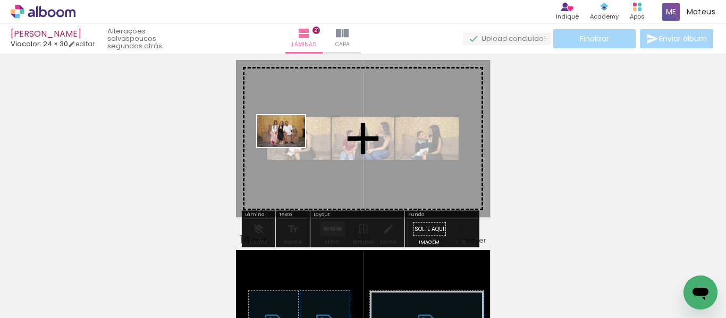
drag, startPoint x: 232, startPoint y: 214, endPoint x: 289, endPoint y: 147, distance: 87.4
click at [289, 147] on quentale-workspace at bounding box center [363, 159] width 726 height 318
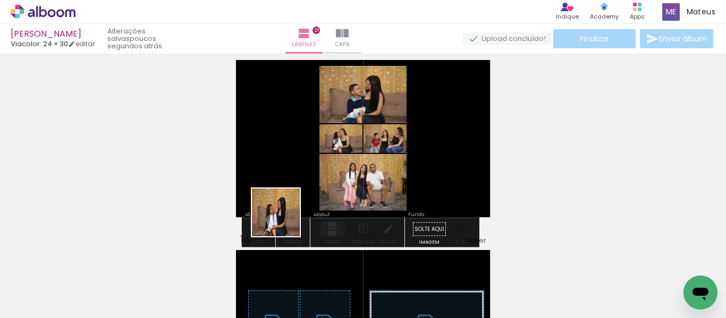
drag, startPoint x: 186, startPoint y: 284, endPoint x: 212, endPoint y: 254, distance: 39.6
click at [316, 168] on quentale-workspace at bounding box center [363, 159] width 726 height 318
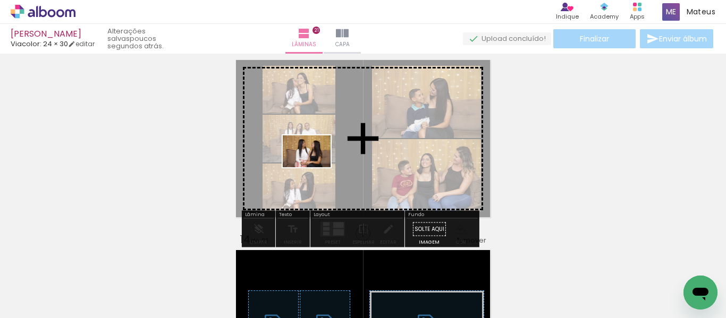
drag, startPoint x: 173, startPoint y: 279, endPoint x: 314, endPoint y: 167, distance: 180.4
click at [314, 167] on quentale-workspace at bounding box center [363, 159] width 726 height 318
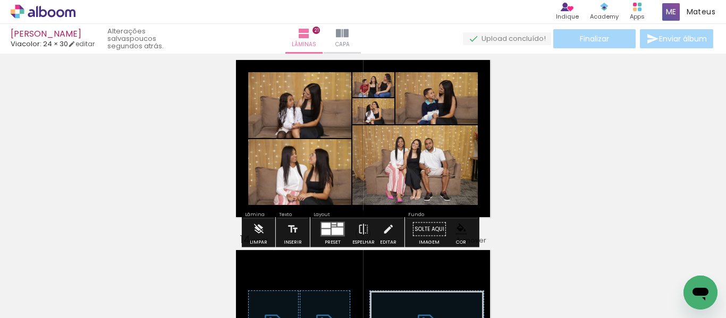
click at [334, 231] on div at bounding box center [337, 231] width 12 height 7
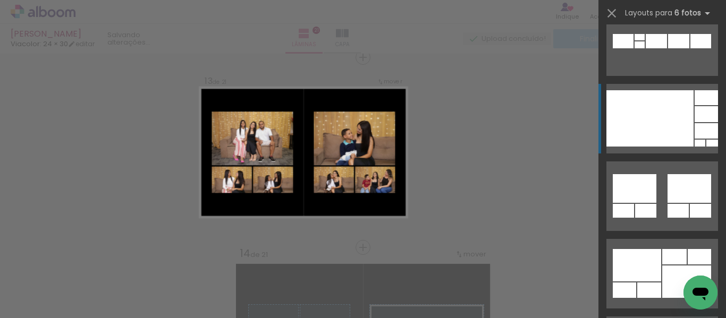
scroll to position [691, 0]
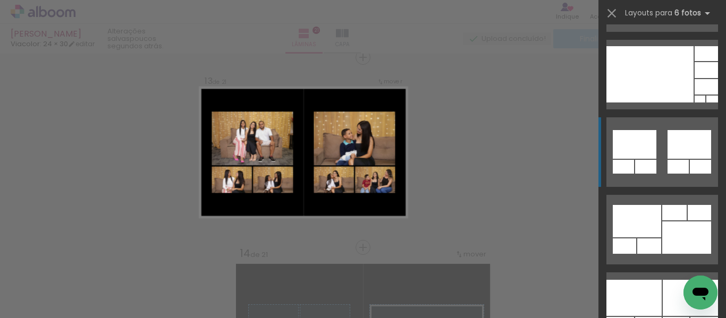
click at [667, 158] on div at bounding box center [689, 144] width 44 height 29
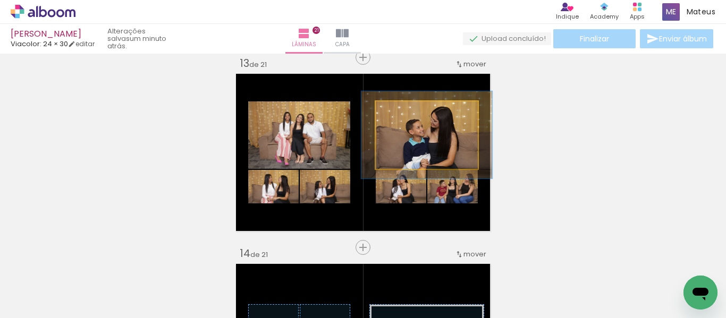
drag, startPoint x: 396, startPoint y: 111, endPoint x: 406, endPoint y: 113, distance: 10.2
type paper-slider "128"
click at [406, 113] on div at bounding box center [411, 113] width 10 height 10
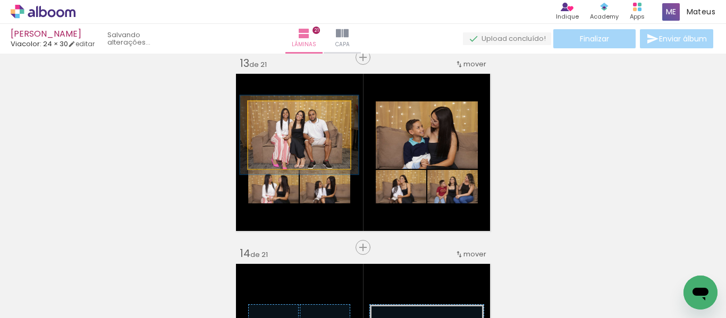
type paper-slider "117"
click at [271, 112] on div at bounding box center [279, 112] width 17 height 17
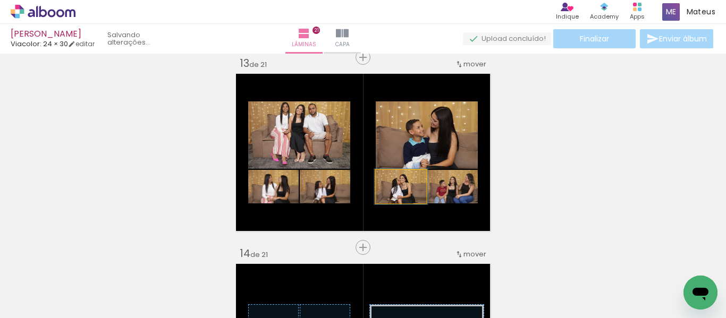
type paper-slider "107"
click at [393, 181] on div at bounding box center [398, 181] width 10 height 10
type paper-slider "106"
click at [444, 181] on div at bounding box center [449, 181] width 10 height 10
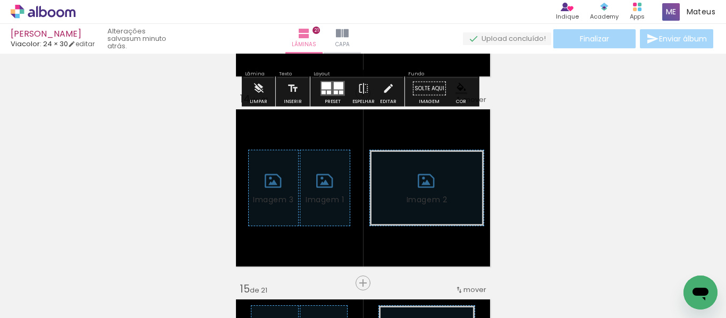
scroll to position [2455, 0]
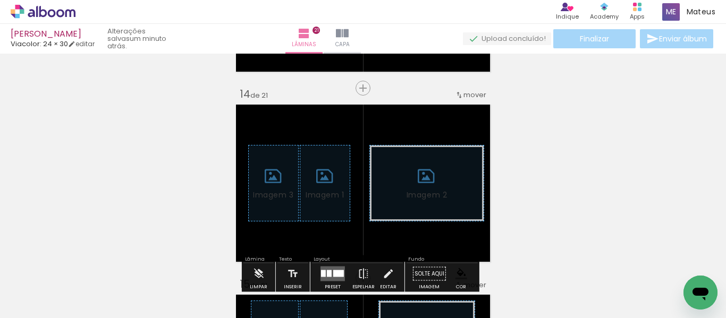
click at [29, 307] on span "Adicionar Fotos" at bounding box center [38, 313] width 32 height 12
click at [0, 0] on input "file" at bounding box center [0, 0] width 0 height 0
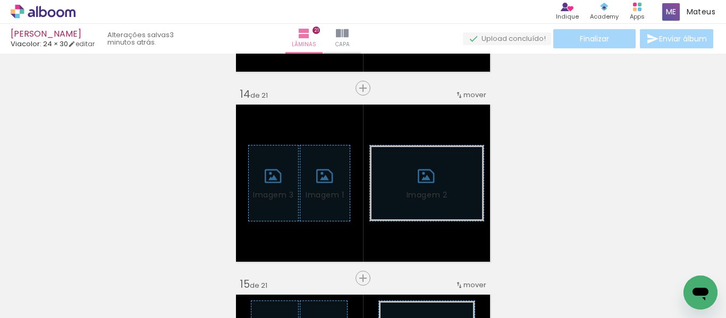
scroll to position [691, 0]
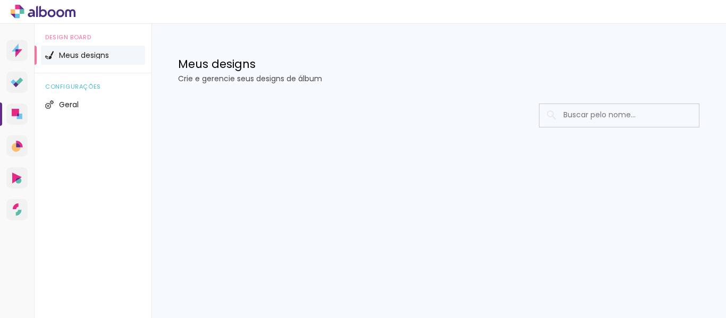
click at [435, 183] on div at bounding box center [438, 147] width 574 height 109
click at [16, 109] on icon at bounding box center [15, 112] width 7 height 7
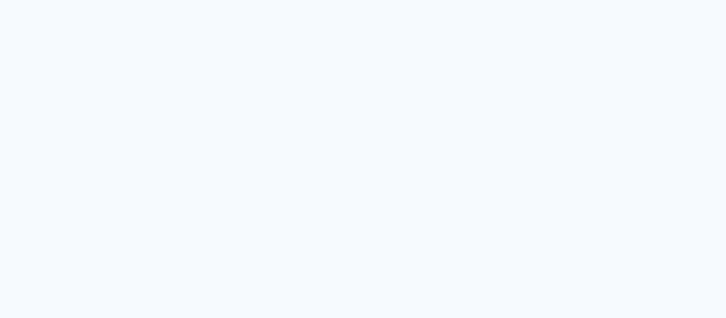
click at [317, 83] on quentale-app at bounding box center [363, 159] width 726 height 318
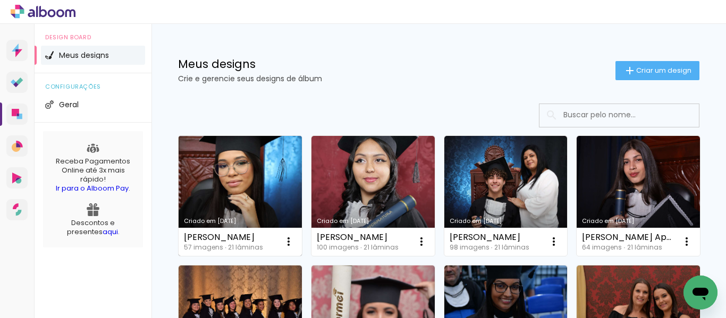
click at [256, 182] on link "Criado em [DATE]" at bounding box center [239, 196] width 123 height 120
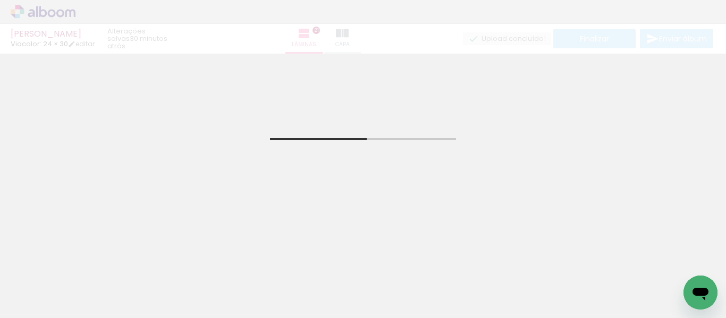
click at [57, 286] on iron-icon at bounding box center [54, 286] width 8 height 8
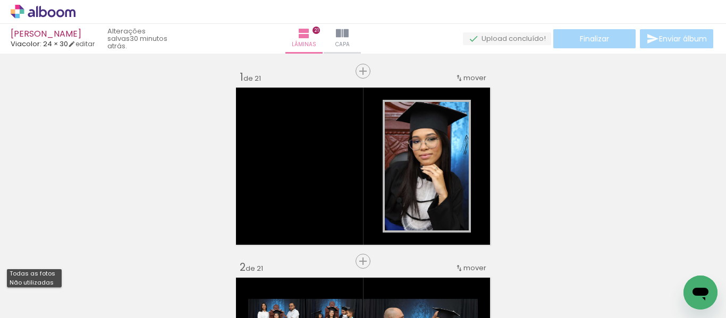
click at [0, 0] on slot "Não utilizadas" at bounding box center [0, 0] width 0 height 0
type input "Não utilizadas"
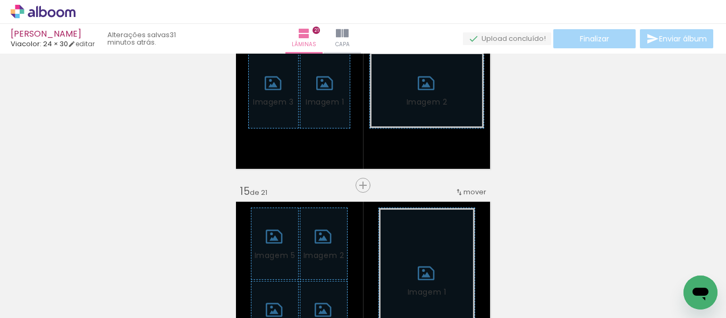
scroll to position [2550, 0]
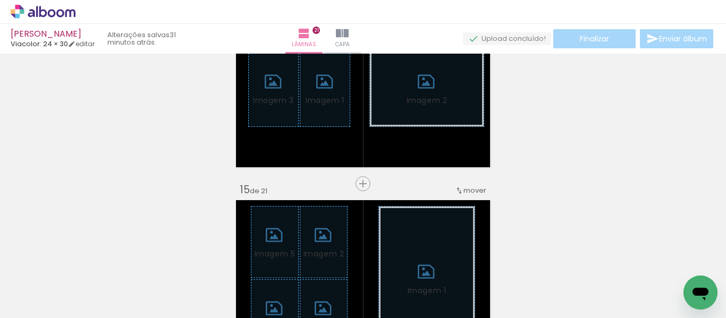
click at [32, 307] on span "Adicionar Fotos" at bounding box center [38, 313] width 32 height 12
click at [0, 0] on input "file" at bounding box center [0, 0] width 0 height 0
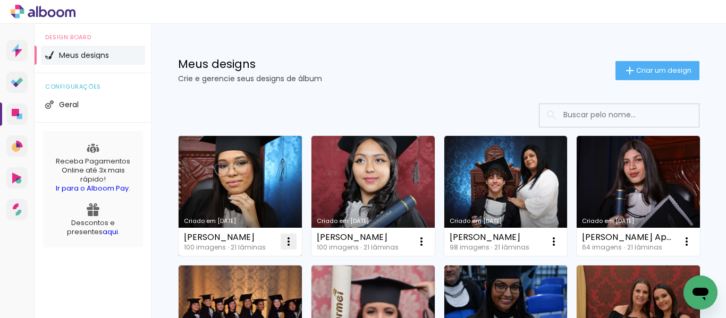
click at [287, 239] on iron-icon at bounding box center [288, 241] width 13 height 13
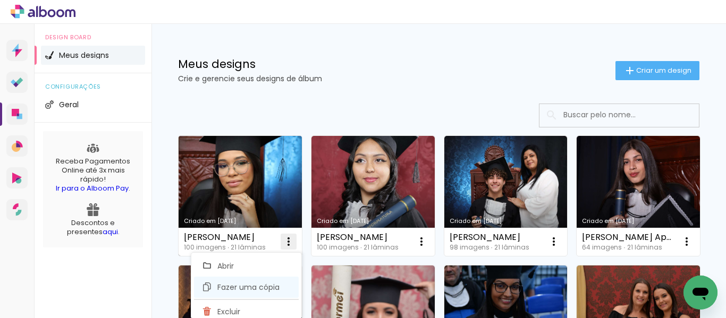
click at [238, 287] on span "Fazer uma cópia" at bounding box center [248, 287] width 62 height 7
type input "Cópia de [PERSON_NAME]"
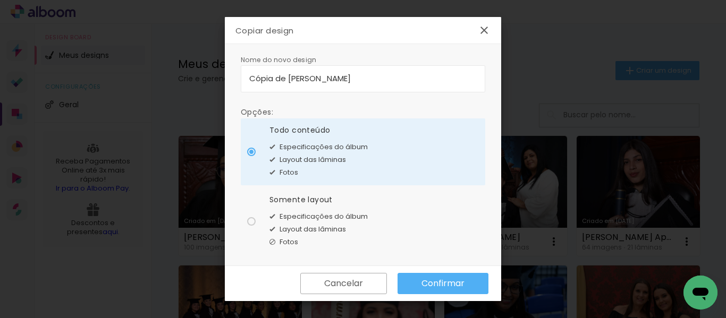
click at [252, 156] on div at bounding box center [251, 152] width 8 height 8
type paper-radio-button "on"
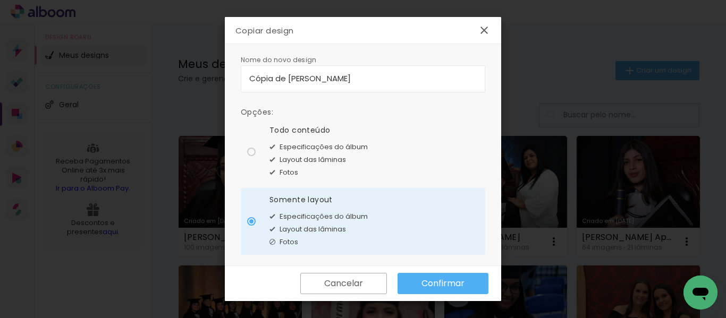
drag, startPoint x: 407, startPoint y: 75, endPoint x: 237, endPoint y: 74, distance: 170.0
click at [237, 74] on div "Nome do novo design Opções: Todo conteúdo Especificações do álbum Layout das lâ…" at bounding box center [363, 155] width 276 height 222
type input "[PERSON_NAME]-de-[PERSON_NAME]"
type paper-input "[PERSON_NAME]-de-[PERSON_NAME]"
click at [0, 0] on slot "Confirmar" at bounding box center [0, 0] width 0 height 0
